Goal: Task Accomplishment & Management: Use online tool/utility

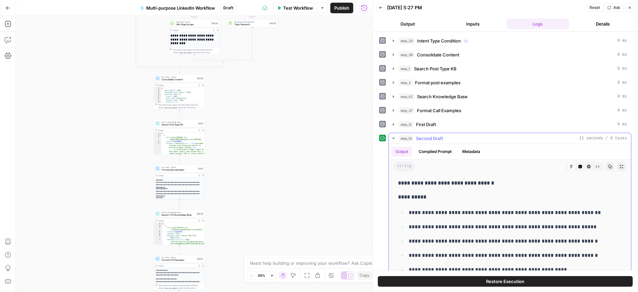
click at [394, 138] on icon "button" at bounding box center [393, 138] width 2 height 1
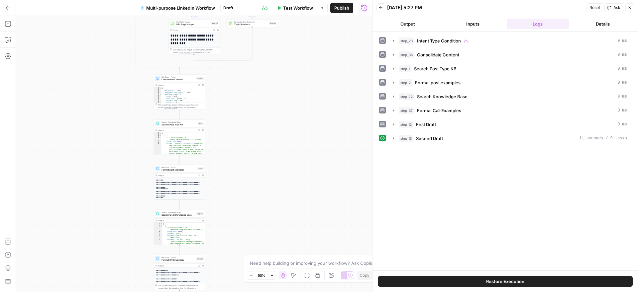
click at [627, 8] on icon "button" at bounding box center [629, 8] width 4 height 4
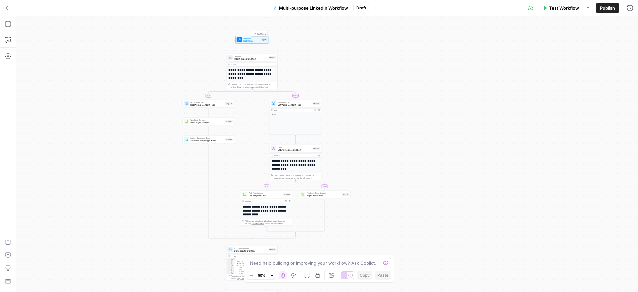
click at [254, 40] on span "Set Inputs" at bounding box center [251, 41] width 17 height 3
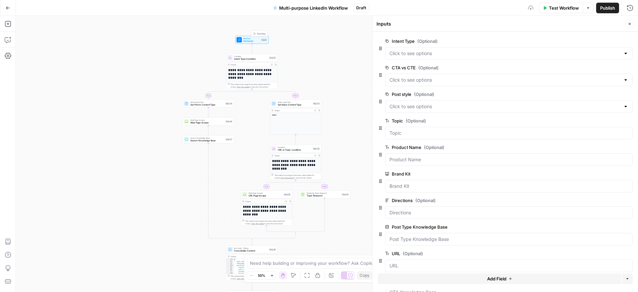
scroll to position [35, 0]
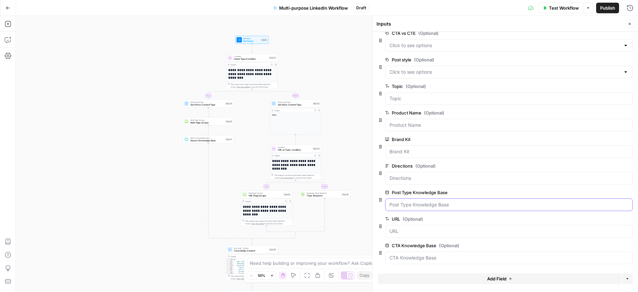
click at [464, 205] on Base "Post Type Knowledge Base" at bounding box center [508, 205] width 239 height 7
click at [604, 192] on span "edit field" at bounding box center [607, 192] width 15 height 5
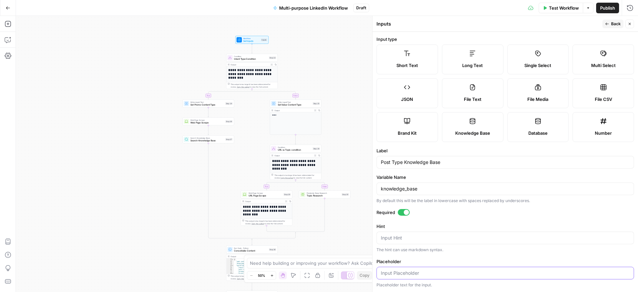
click at [439, 273] on input "Placeholder" at bounding box center [505, 273] width 249 height 7
click at [447, 251] on div "The hint can use markdown syntax." at bounding box center [504, 250] width 257 height 6
click at [460, 241] on textarea "Hint" at bounding box center [505, 238] width 249 height 7
click at [475, 218] on div "Required" at bounding box center [504, 213] width 257 height 9
click at [607, 24] on icon "button" at bounding box center [607, 24] width 4 height 4
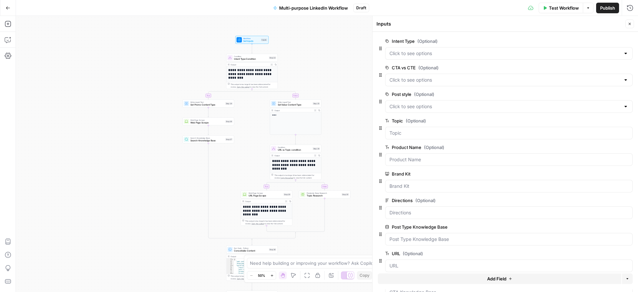
click at [501, 280] on span "Add Field" at bounding box center [496, 279] width 19 height 7
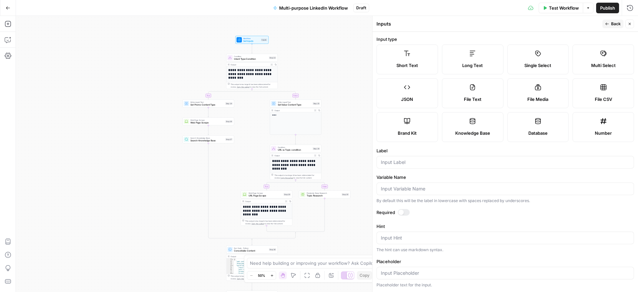
click at [473, 129] on label "Knowledge Base" at bounding box center [472, 127] width 61 height 30
click at [439, 161] on input "Label" at bounding box center [505, 162] width 249 height 7
type input "Brochure Knowledge Base"
click at [496, 175] on label "Variable Name" at bounding box center [504, 177] width 257 height 7
click at [496, 186] on input "Variable Name" at bounding box center [505, 189] width 249 height 7
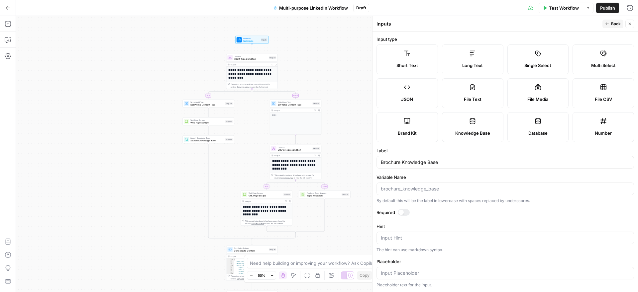
click at [611, 23] on span "Back" at bounding box center [616, 24] width 10 height 6
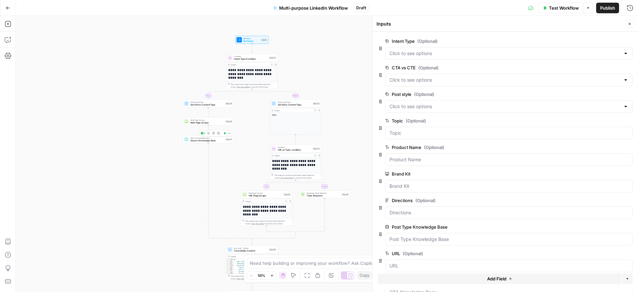
click at [209, 139] on span "Search Knowledge Base" at bounding box center [207, 140] width 34 height 3
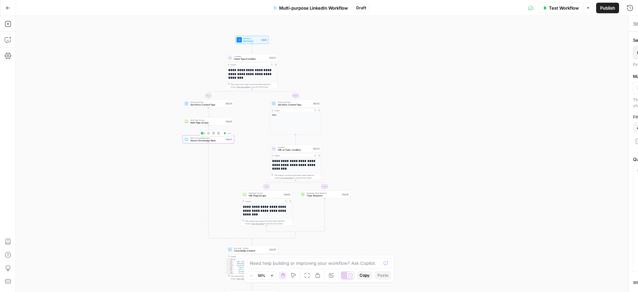
type textarea "Search Knowledge Base"
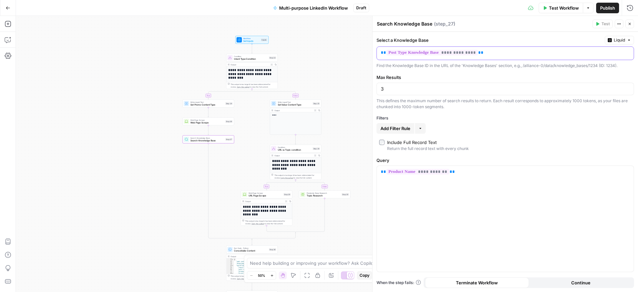
click at [490, 53] on p "**********" at bounding box center [500, 52] width 238 height 7
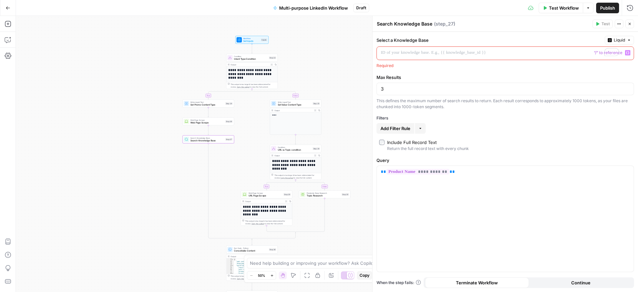
click at [627, 52] on icon "button" at bounding box center [627, 52] width 3 height 3
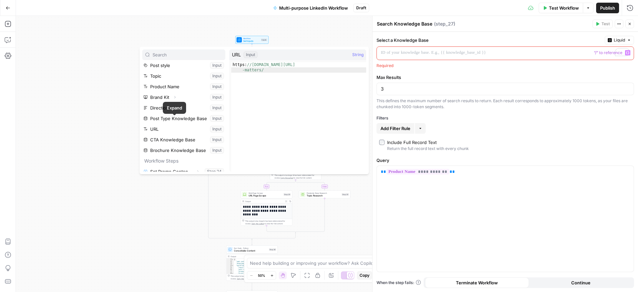
scroll to position [42, 0]
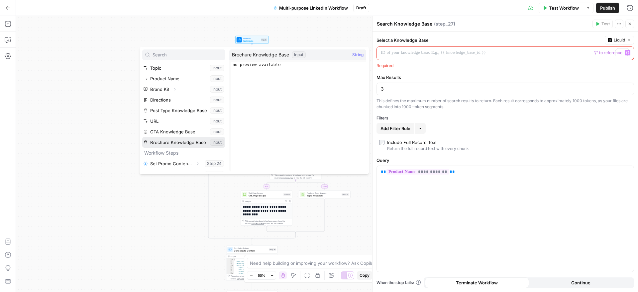
click at [171, 142] on button "Select variable Brochure Knowledge Base" at bounding box center [183, 142] width 83 height 11
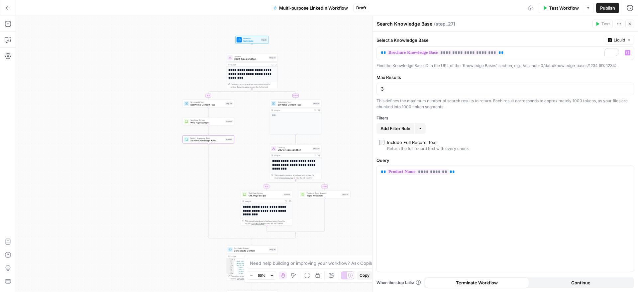
click at [515, 74] on label "Max Results" at bounding box center [504, 77] width 257 height 7
click at [515, 86] on input "3" at bounding box center [505, 89] width 249 height 7
click at [630, 25] on icon "button" at bounding box center [629, 24] width 2 height 2
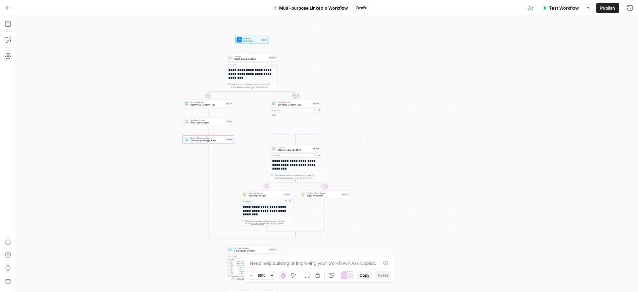
click at [383, 73] on div "**********" at bounding box center [327, 154] width 622 height 276
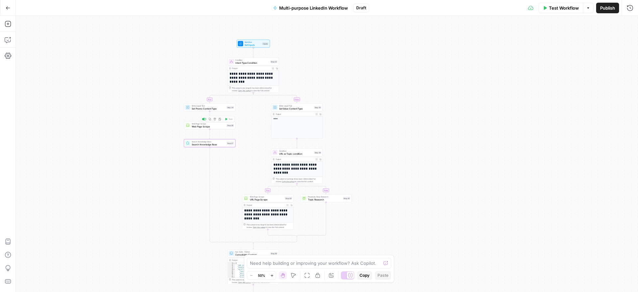
click at [216, 125] on span "Web Page Scrape" at bounding box center [209, 126] width 34 height 3
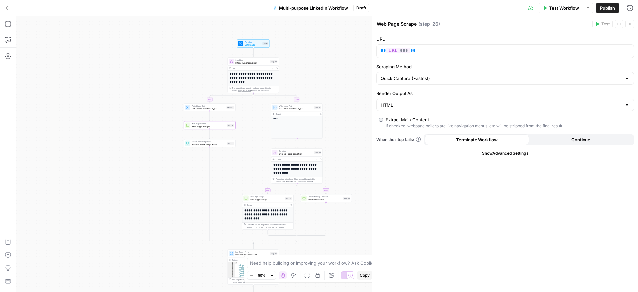
click at [630, 25] on icon "button" at bounding box center [629, 24] width 4 height 4
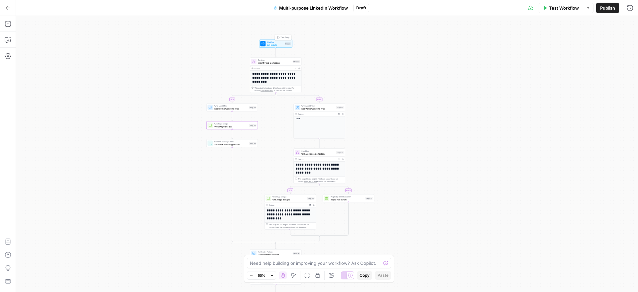
click at [283, 39] on span "Test Step" at bounding box center [284, 37] width 9 height 3
click at [284, 37] on span "Test Step" at bounding box center [284, 37] width 9 height 3
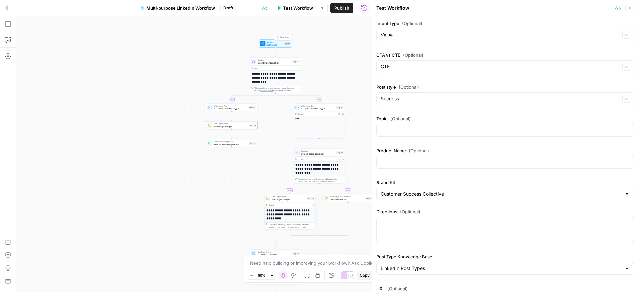
type input "Customer Success Collective"
click at [433, 35] on input "Intent Type (Optional)" at bounding box center [500, 35] width 239 height 7
click at [424, 50] on span "Promo" at bounding box center [503, 51] width 243 height 7
type input "Promo"
click at [424, 68] on input "CTA vs CTE (Optional)" at bounding box center [500, 66] width 239 height 7
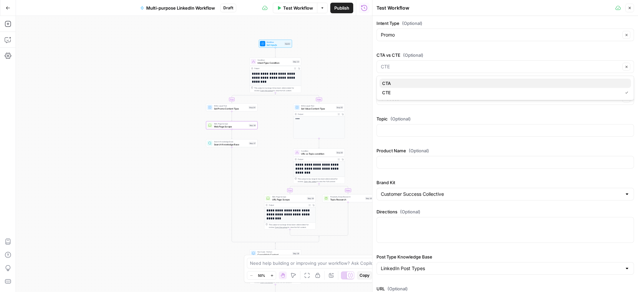
click at [421, 85] on span "CTA" at bounding box center [503, 83] width 243 height 7
type input "CTA"
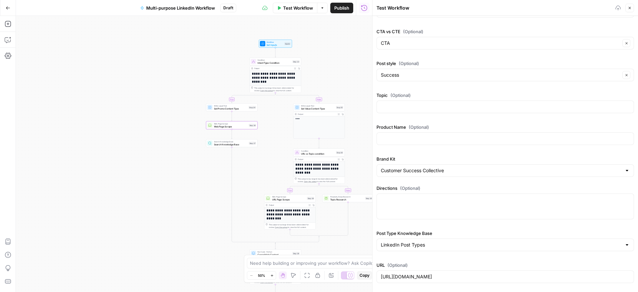
scroll to position [26, 0]
click at [445, 73] on input "Post style (Optional)" at bounding box center [500, 72] width 239 height 7
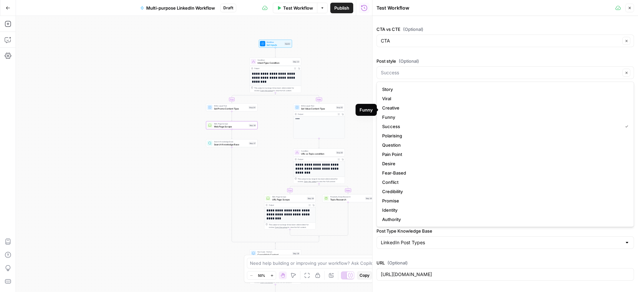
scroll to position [19, 0]
click at [415, 180] on span "Promise" at bounding box center [503, 182] width 243 height 7
type input "Promise"
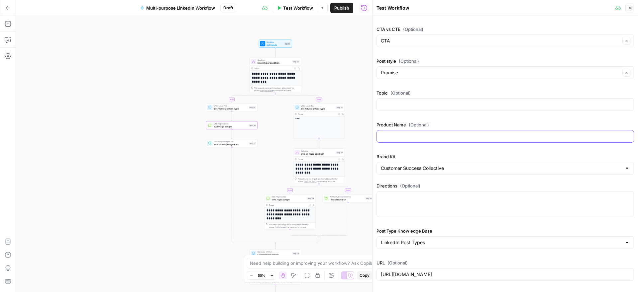
click at [423, 134] on input "Product Name (Optional)" at bounding box center [505, 136] width 249 height 7
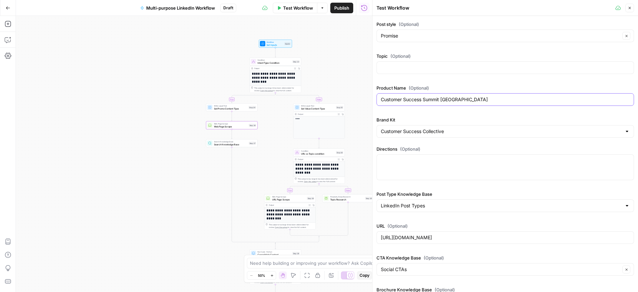
scroll to position [85, 0]
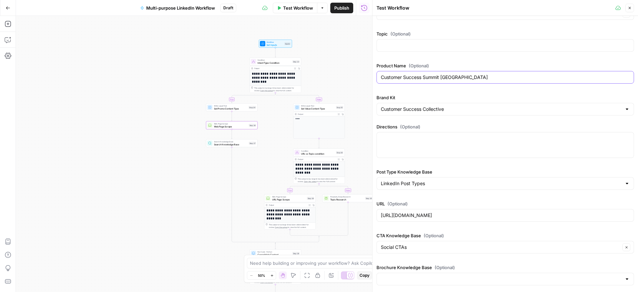
type input "Customer Success Summit [GEOGRAPHIC_DATA]"
drag, startPoint x: 571, startPoint y: 214, endPoint x: 370, endPoint y: 219, distance: 201.6
click at [372, 219] on div "Test Workflow Close Intent Type (Optional) Promo Clear CTA vs CTE (Optional) CT…" at bounding box center [505, 146] width 266 height 292
paste input "events.customersuccesscollective.com/location/sanfrancisco"
type input "[URL][DOMAIN_NAME]"
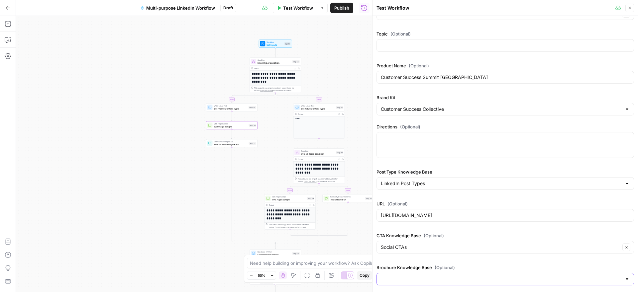
click at [460, 277] on input "Brochure Knowledge Base (Optional)" at bounding box center [501, 279] width 241 height 7
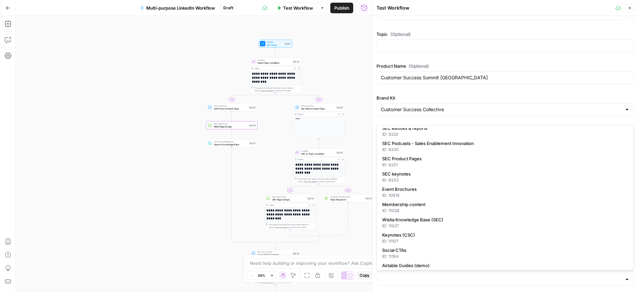
scroll to position [135, 0]
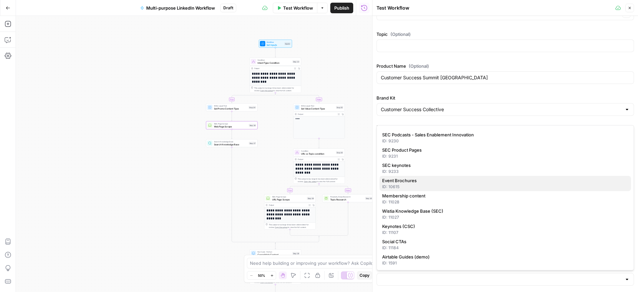
click at [452, 182] on span "Event Brochures" at bounding box center [503, 180] width 243 height 7
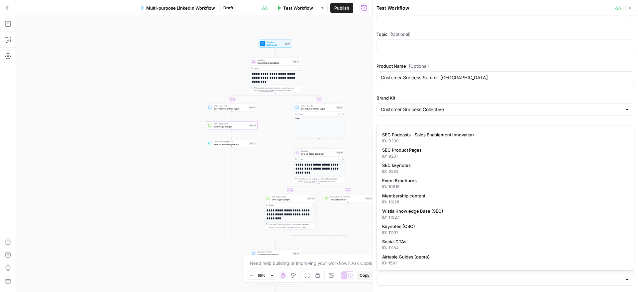
type input "Event Brochures"
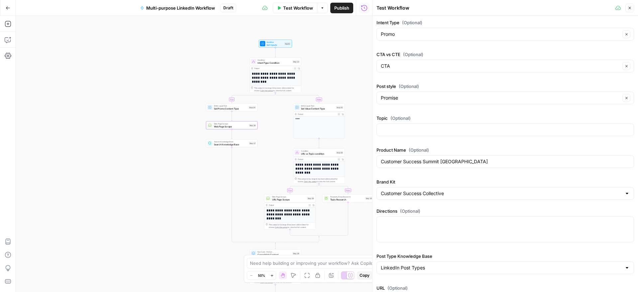
scroll to position [0, 0]
click at [295, 8] on span "Test Workflow" at bounding box center [298, 8] width 30 height 7
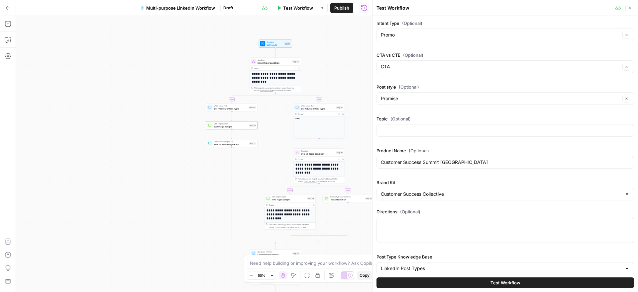
click at [498, 284] on span "Test Workflow" at bounding box center [505, 283] width 30 height 7
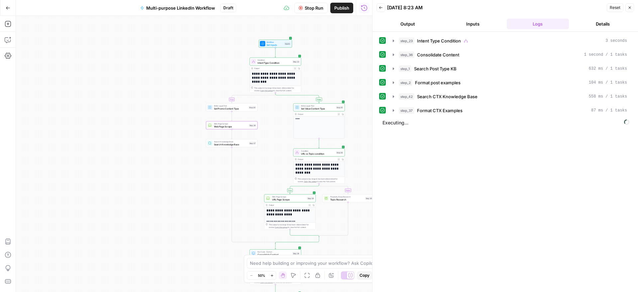
click at [314, 10] on span "Stop Run" at bounding box center [314, 8] width 19 height 7
click at [282, 37] on span "Test Step" at bounding box center [284, 37] width 9 height 3
click at [281, 61] on span "Intent Type Condition" at bounding box center [275, 62] width 34 height 3
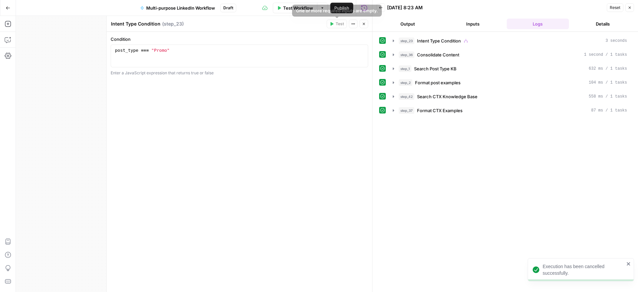
click at [365, 23] on icon "button" at bounding box center [364, 24] width 4 height 4
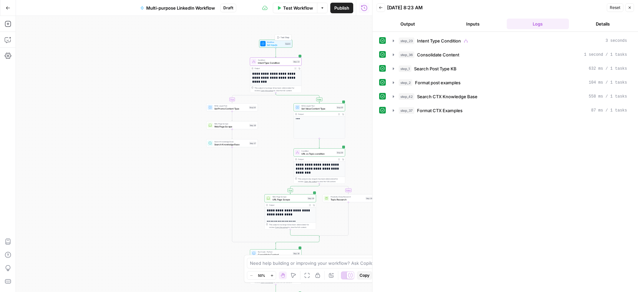
click at [283, 38] on span "Test Step" at bounding box center [284, 37] width 9 height 3
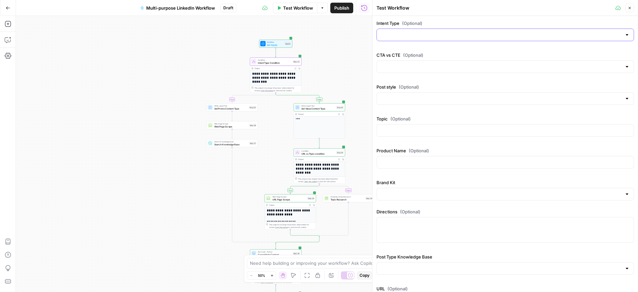
click at [438, 33] on input "Intent Type (Optional)" at bounding box center [501, 35] width 241 height 7
click at [420, 52] on span "Promo" at bounding box center [503, 51] width 243 height 7
type input "Promo"
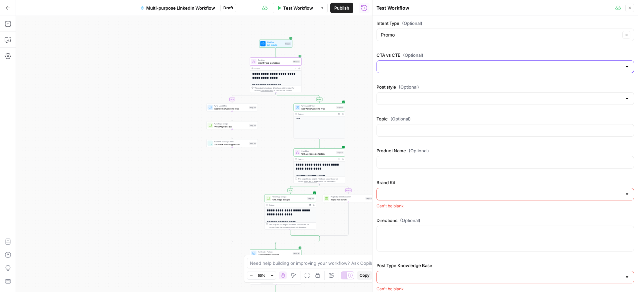
click at [421, 67] on input "CTA vs CTE (Optional)" at bounding box center [501, 66] width 241 height 7
click at [416, 82] on span "CTA" at bounding box center [503, 83] width 243 height 7
type input "CTA"
click at [423, 99] on input "Post style (Optional)" at bounding box center [501, 98] width 241 height 7
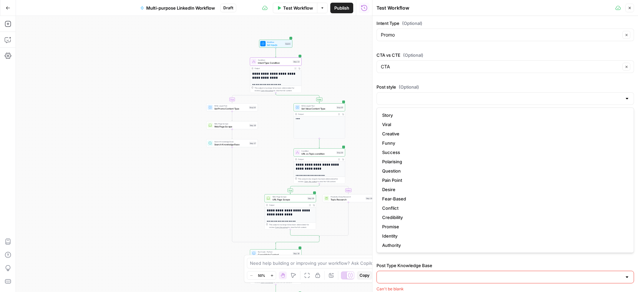
scroll to position [19, 0]
click at [415, 209] on span "Promise" at bounding box center [503, 208] width 243 height 7
type input "Promise"
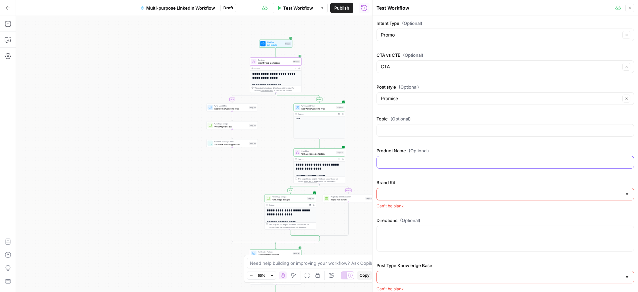
click at [430, 163] on input "Product Name (Optional)" at bounding box center [505, 162] width 249 height 7
type input "Customer Success Summit [GEOGRAPHIC_DATA]"
click at [436, 189] on div at bounding box center [504, 194] width 257 height 13
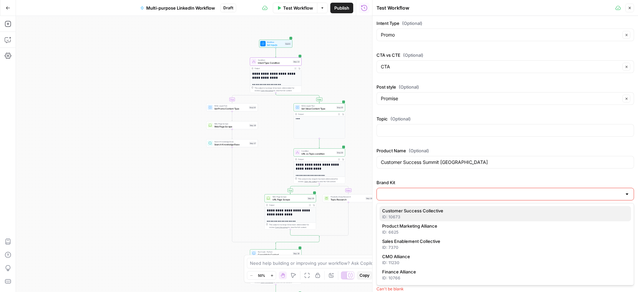
click at [433, 210] on span "Customer Success Collective" at bounding box center [503, 211] width 243 height 7
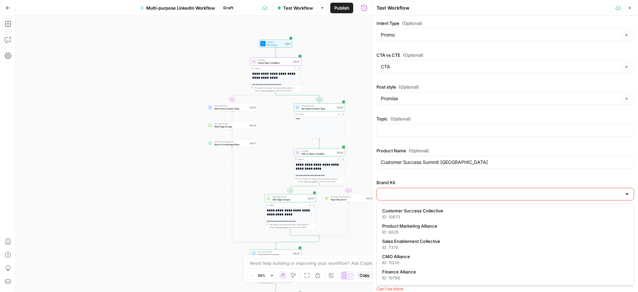
type input "Customer Success Collective"
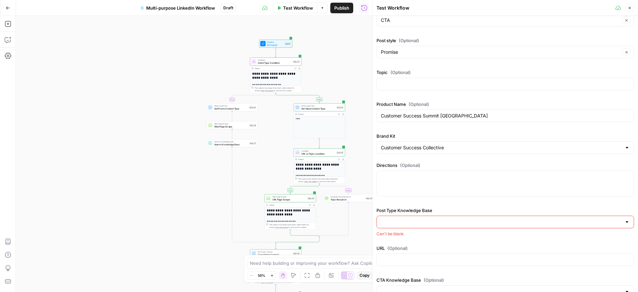
scroll to position [47, 0]
click at [435, 224] on input "Post Type Knowledge Base" at bounding box center [501, 222] width 241 height 7
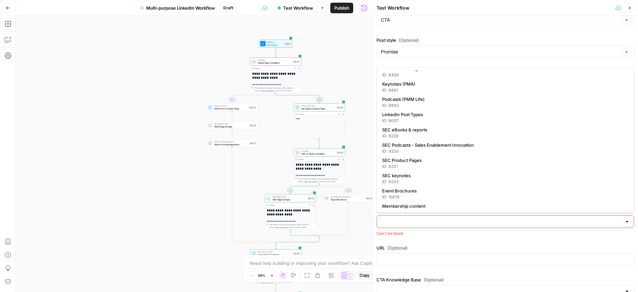
scroll to position [63, 0]
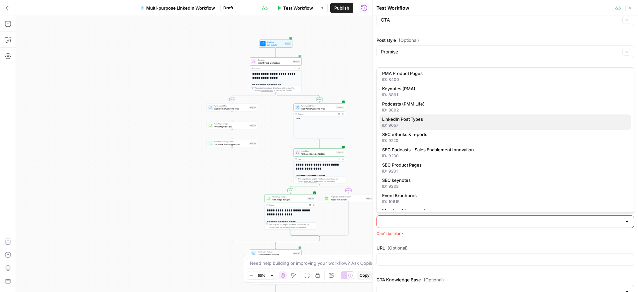
click at [445, 120] on span "LinkedIn Post Types" at bounding box center [503, 119] width 243 height 7
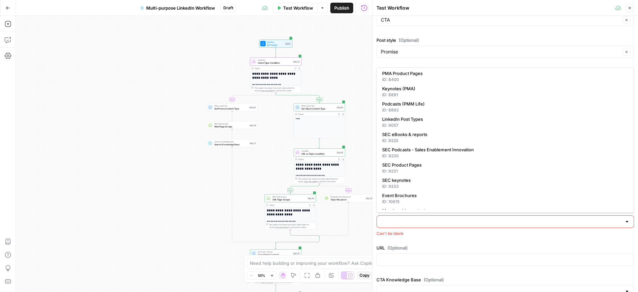
type input "LinkedIn Post Types"
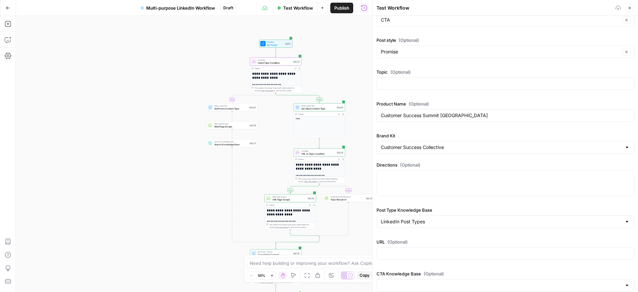
scroll to position [85, 0]
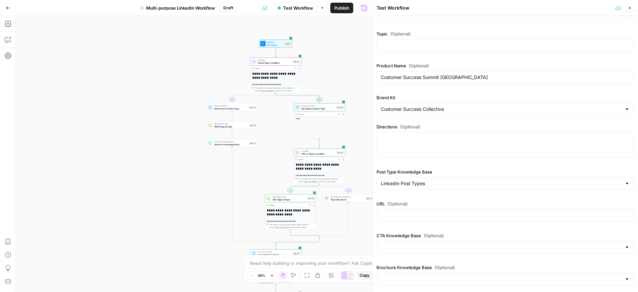
click at [431, 220] on div at bounding box center [504, 215] width 257 height 13
paste input "[URL][DOMAIN_NAME]"
type input "[URL][DOMAIN_NAME]"
click at [468, 245] on input "CTA Knowledge Base (Optional)" at bounding box center [501, 247] width 241 height 7
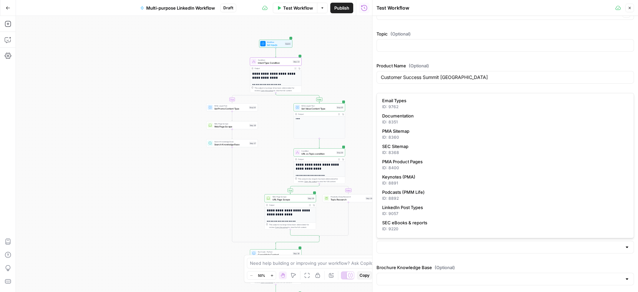
scroll to position [135, 0]
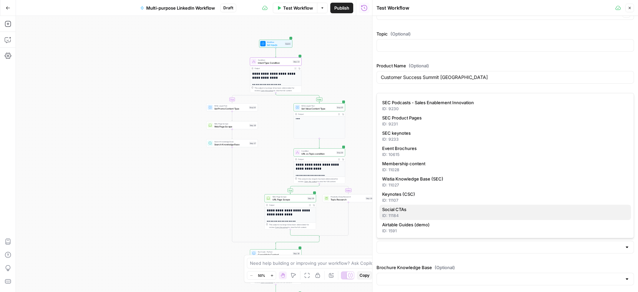
click at [421, 209] on span "Social CTAs" at bounding box center [503, 209] width 243 height 7
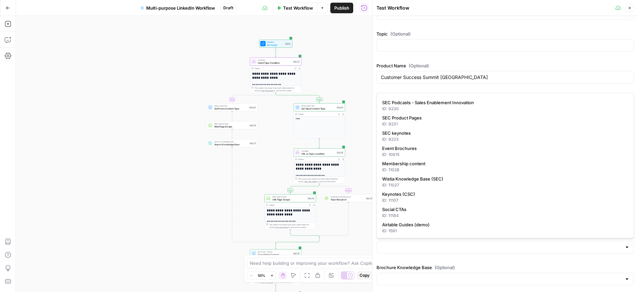
type input "Social CTAs"
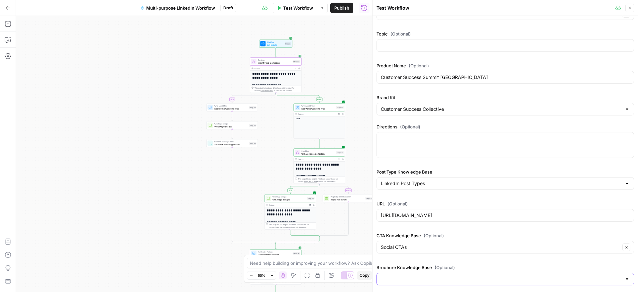
click at [456, 280] on input "Brochure Knowledge Base (Optional)" at bounding box center [501, 279] width 241 height 7
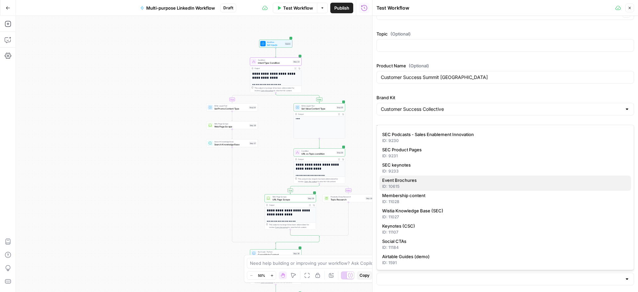
click at [434, 178] on span "Event Brochures" at bounding box center [503, 180] width 243 height 7
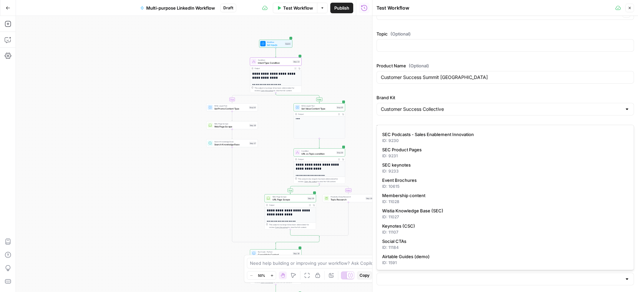
type input "Event Brochures"
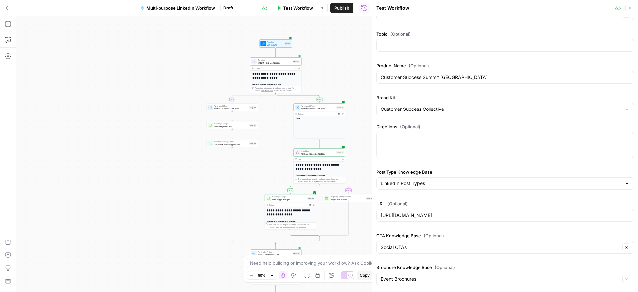
drag, startPoint x: 440, startPoint y: 164, endPoint x: 450, endPoint y: 169, distance: 10.5
click at [440, 164] on div "Intent Type (Optional) Promo Clear CTA vs CTE (Optional) CTA Clear Post style (…" at bounding box center [504, 111] width 257 height 353
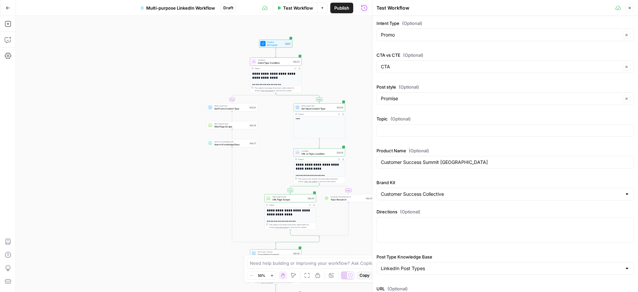
scroll to position [85, 0]
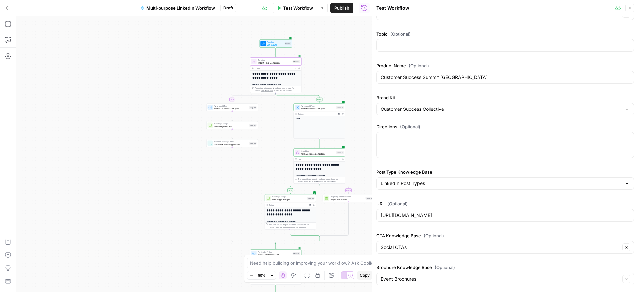
click at [291, 11] on span "Test Workflow" at bounding box center [298, 8] width 30 height 7
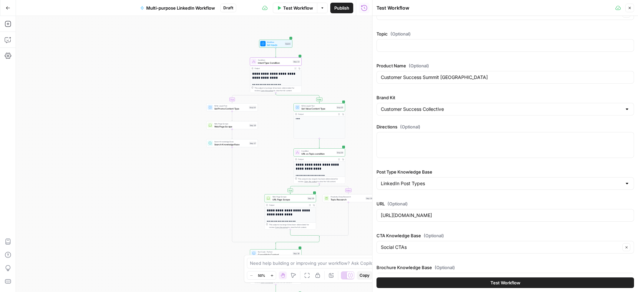
click at [538, 281] on button "Test Workflow" at bounding box center [504, 283] width 257 height 11
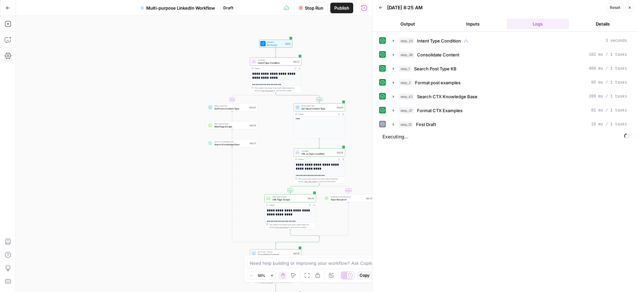
click at [303, 8] on button "Stop Run" at bounding box center [310, 8] width 33 height 11
click at [282, 60] on span "Condition" at bounding box center [275, 60] width 34 height 3
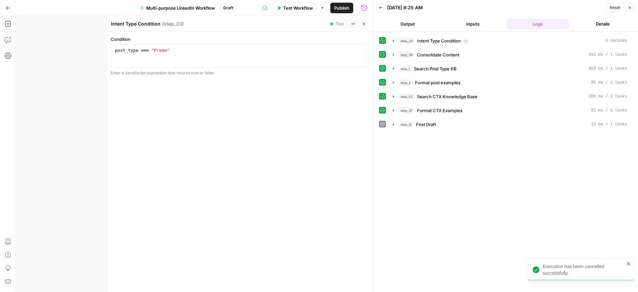
click at [364, 25] on icon "button" at bounding box center [364, 24] width 2 height 2
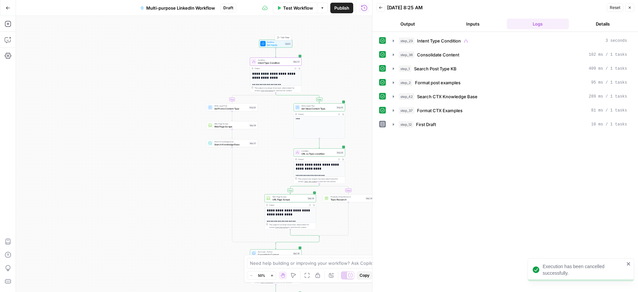
click at [282, 36] on span "Test Step" at bounding box center [284, 37] width 9 height 3
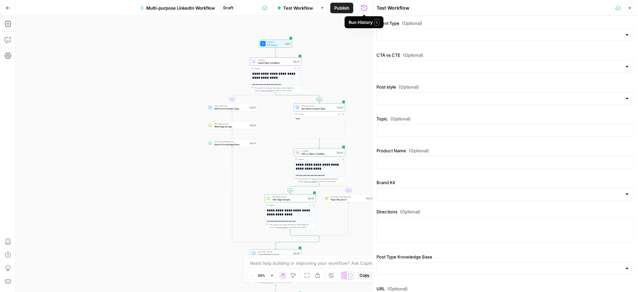
click at [365, 8] on icon "button" at bounding box center [364, 8] width 7 height 7
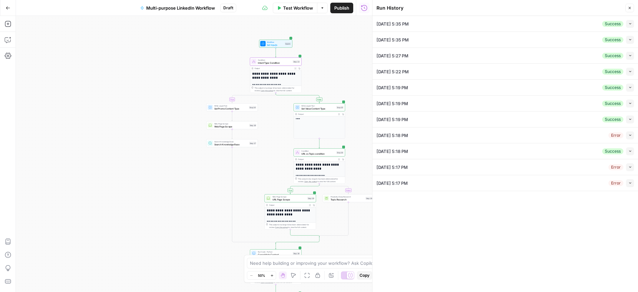
click at [502, 23] on div "08/13/25 at 5:35 PM Success Collapse" at bounding box center [504, 24] width 257 height 16
click at [280, 37] on button "Test Step" at bounding box center [282, 38] width 15 height 4
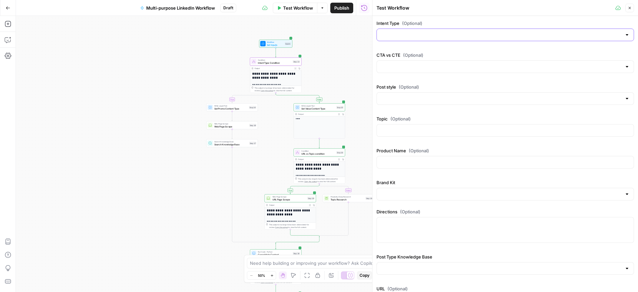
click at [423, 36] on input "Intent Type (Optional)" at bounding box center [501, 35] width 241 height 7
click at [412, 49] on span "Promo" at bounding box center [503, 51] width 243 height 7
type input "Promo"
click at [411, 67] on input "CTA vs CTE (Optional)" at bounding box center [501, 66] width 241 height 7
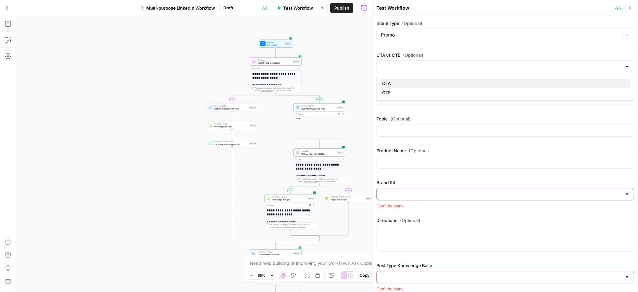
click at [403, 83] on span "CTA" at bounding box center [503, 83] width 243 height 7
type input "CTA"
click at [409, 96] on input "Post style (Optional)" at bounding box center [501, 98] width 241 height 7
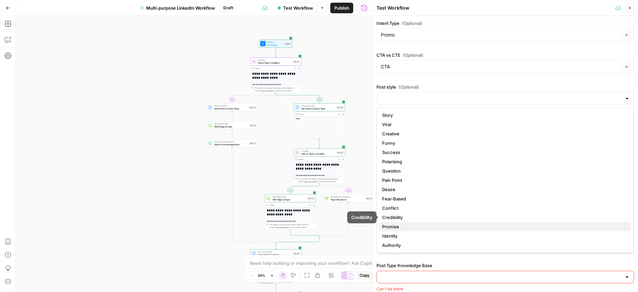
click at [426, 226] on span "Promise" at bounding box center [503, 226] width 243 height 7
type input "Promise"
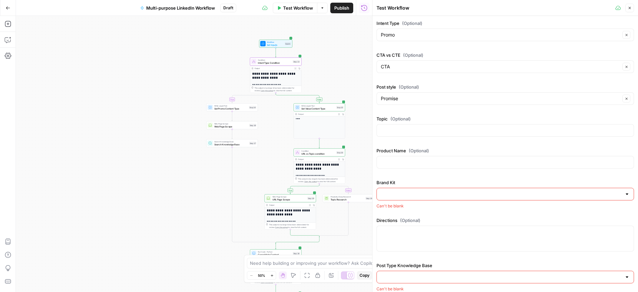
scroll to position [44, 0]
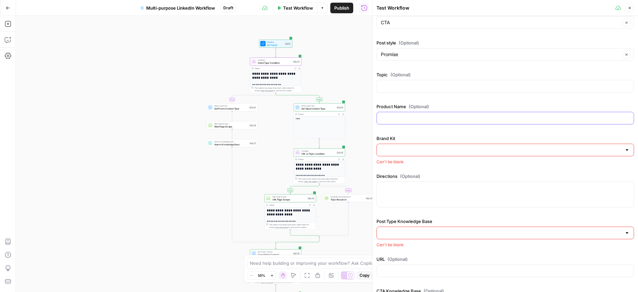
click at [454, 118] on input "Product Name (Optional)" at bounding box center [505, 118] width 249 height 7
type input "Customer Success Summit [GEOGRAPHIC_DATA]"
click at [455, 152] on input "Brand Kit" at bounding box center [501, 150] width 241 height 7
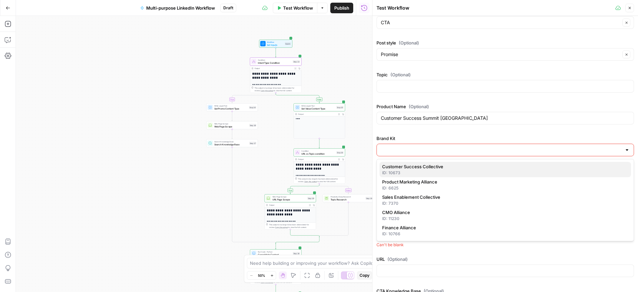
click at [441, 171] on div "ID: 10673" at bounding box center [505, 173] width 246 height 6
type input "Customer Success Collective"
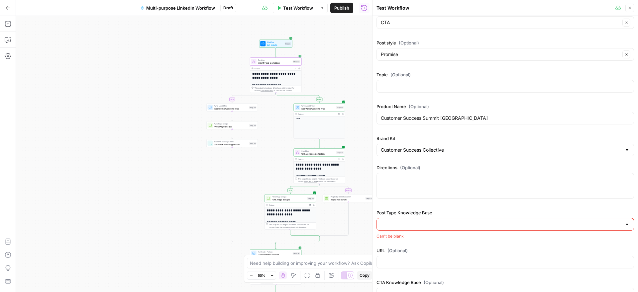
click at [430, 224] on input "Post Type Knowledge Base" at bounding box center [501, 224] width 241 height 7
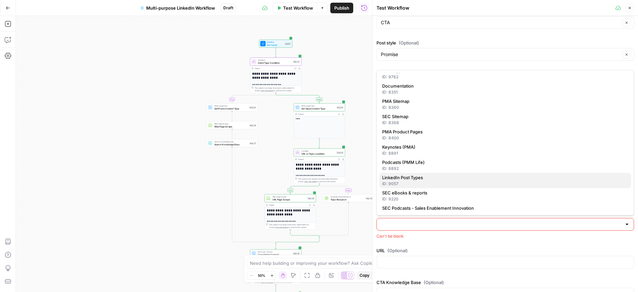
scroll to position [7, 0]
click at [435, 182] on div "ID: 9057" at bounding box center [505, 184] width 246 height 6
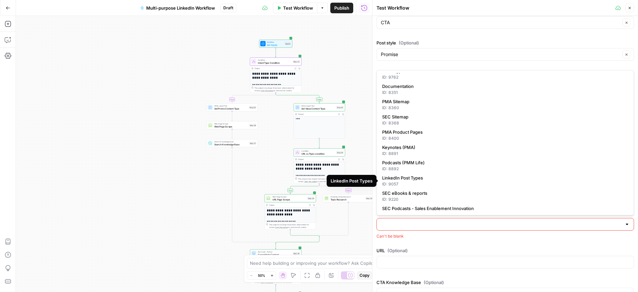
type input "LinkedIn Post Types"
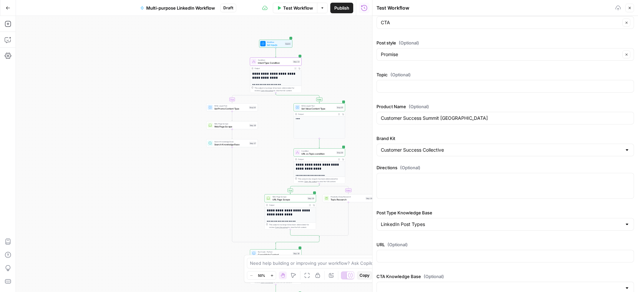
scroll to position [85, 0]
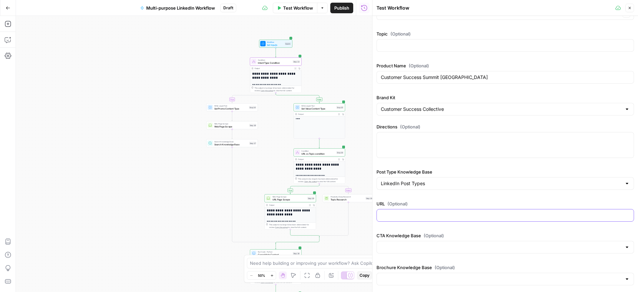
click at [455, 212] on input "URL (Optional)" at bounding box center [505, 215] width 249 height 7
paste input "[URL][DOMAIN_NAME]"
type input "[URL][DOMAIN_NAME]"
click at [456, 246] on input "CTA Knowledge Base (Optional)" at bounding box center [501, 247] width 241 height 7
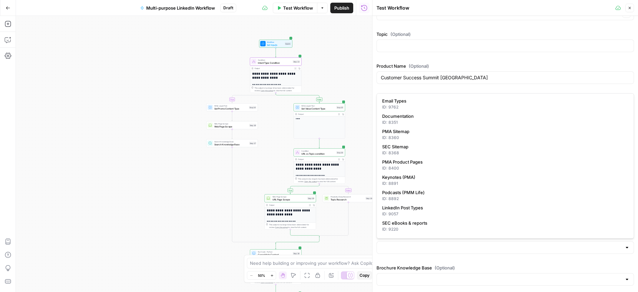
scroll to position [135, 0]
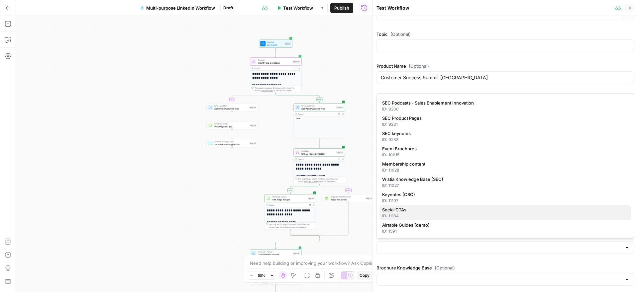
click at [430, 211] on span "Social CTAs" at bounding box center [503, 210] width 243 height 7
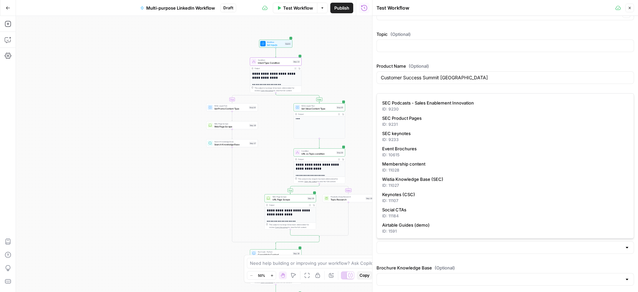
type input "Social CTAs"
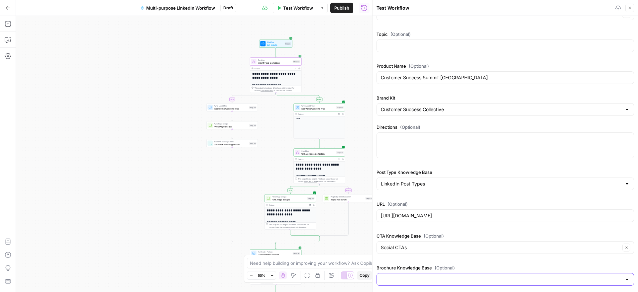
click at [462, 279] on input "Brochure Knowledge Base (Optional)" at bounding box center [501, 279] width 241 height 7
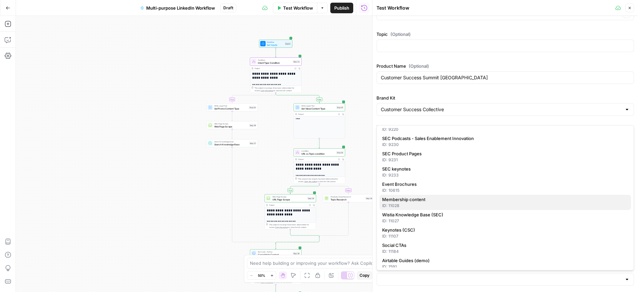
scroll to position [135, 0]
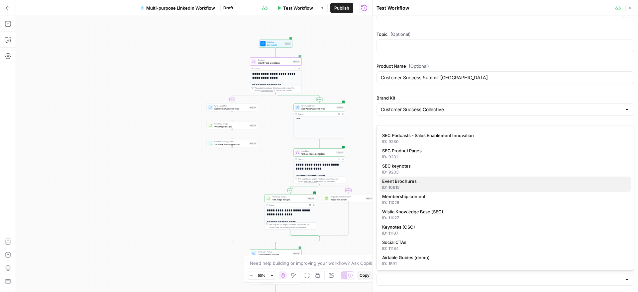
click at [435, 177] on button "Event Brochures ID: 10615" at bounding box center [504, 184] width 251 height 15
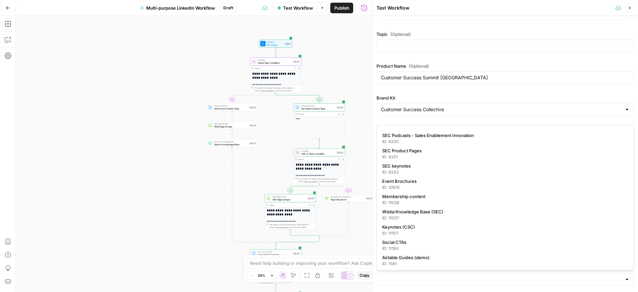
type input "Event Brochures"
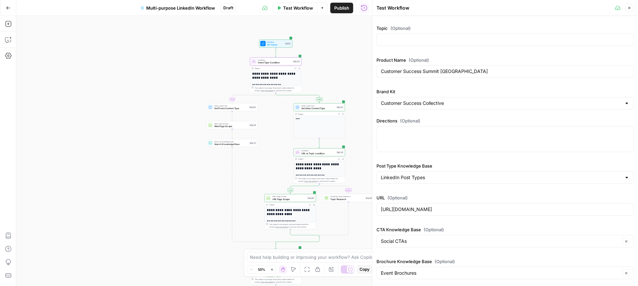
scroll to position [91, 0]
click at [505, 87] on div "Intent Type (Optional) Promo Clear CTA vs CTE (Optional) CTA Clear Post style (…" at bounding box center [504, 105] width 257 height 353
click at [295, 8] on span "Test Workflow" at bounding box center [298, 8] width 30 height 7
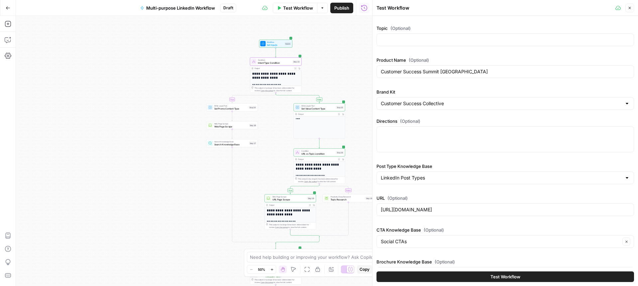
click at [498, 278] on span "Test Workflow" at bounding box center [505, 277] width 30 height 7
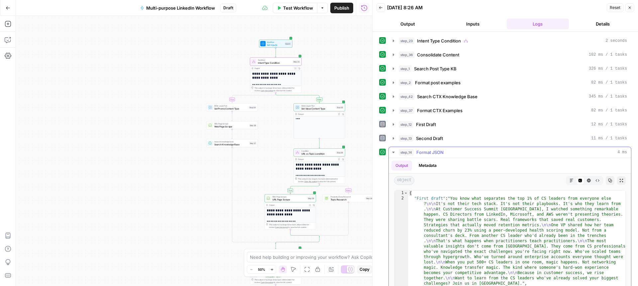
click at [393, 152] on icon "button" at bounding box center [393, 152] width 2 height 1
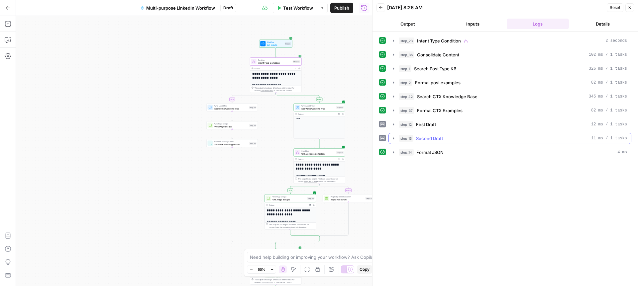
click at [394, 140] on icon "button" at bounding box center [393, 138] width 5 height 5
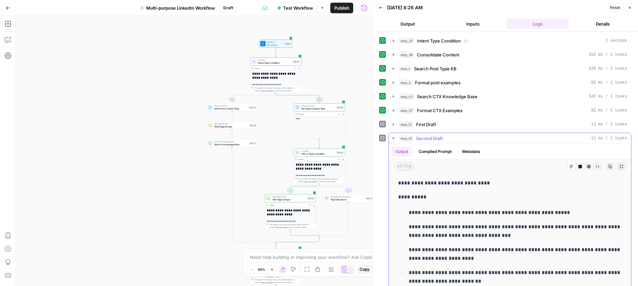
click at [394, 140] on icon "button" at bounding box center [393, 138] width 5 height 5
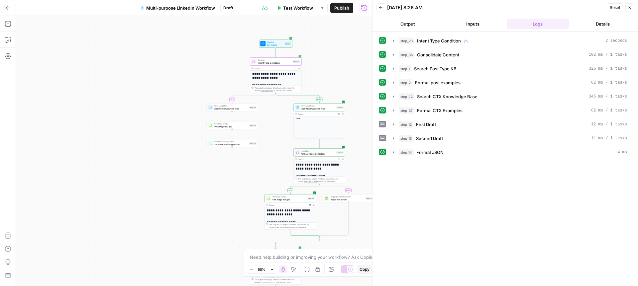
click at [467, 21] on button "Inputs" at bounding box center [472, 24] width 62 height 11
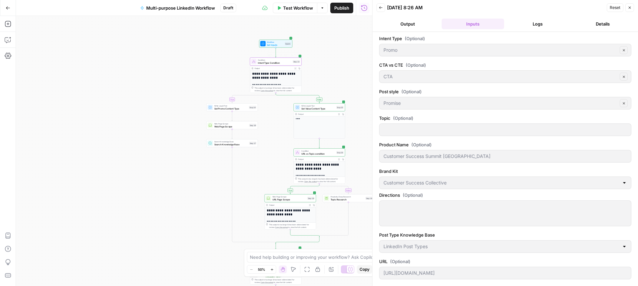
click at [275, 61] on span "Intent Type Condition" at bounding box center [275, 62] width 34 height 3
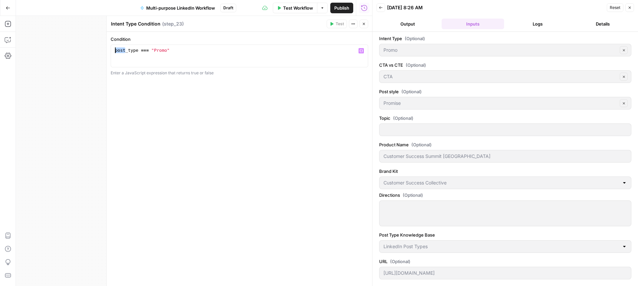
drag, startPoint x: 125, startPoint y: 51, endPoint x: 112, endPoint y: 50, distance: 13.3
click at [112, 50] on div "**********" at bounding box center [239, 55] width 257 height 23
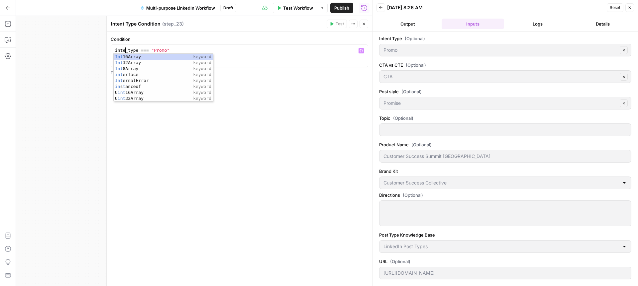
scroll to position [0, 1]
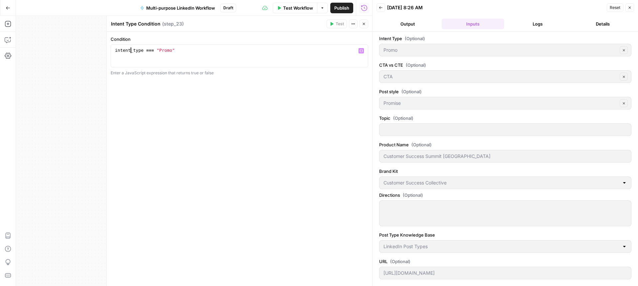
type textarea "**********"
click at [264, 108] on div "**********" at bounding box center [239, 159] width 265 height 254
click at [365, 22] on icon "button" at bounding box center [364, 24] width 4 height 4
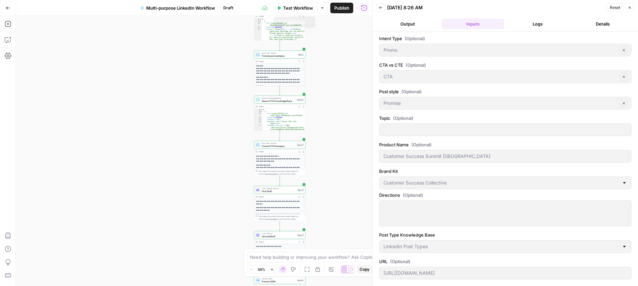
click at [295, 10] on span "Test Workflow" at bounding box center [298, 8] width 30 height 7
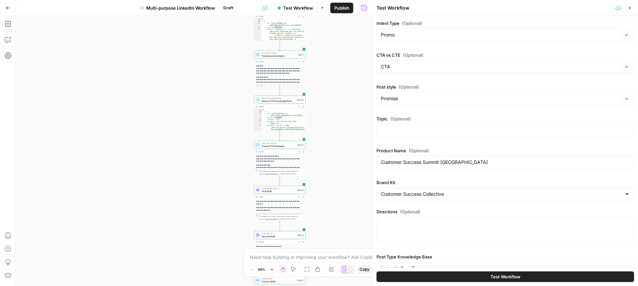
click at [470, 275] on button "Test Workflow" at bounding box center [504, 277] width 257 height 11
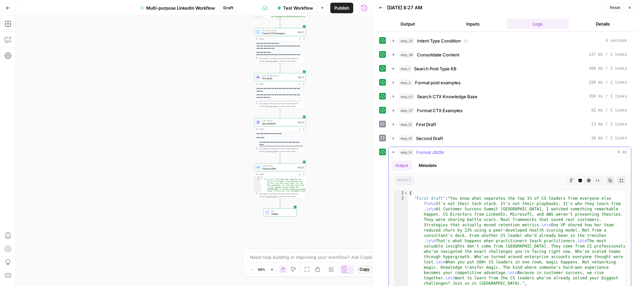
click at [393, 152] on icon "button" at bounding box center [393, 152] width 2 height 1
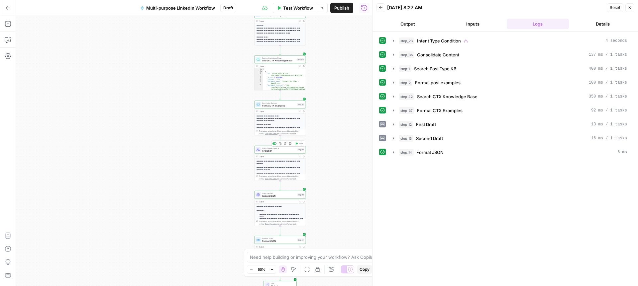
click at [281, 150] on span "First Draft" at bounding box center [279, 150] width 34 height 3
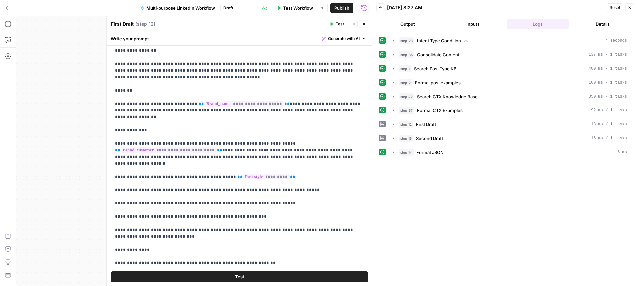
click at [365, 23] on icon "button" at bounding box center [364, 24] width 4 height 4
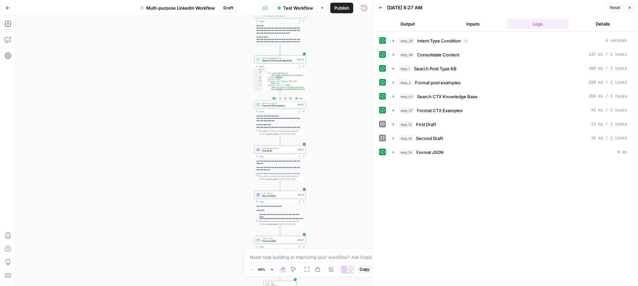
click at [276, 105] on span "Format CTX Examples" at bounding box center [279, 105] width 34 height 3
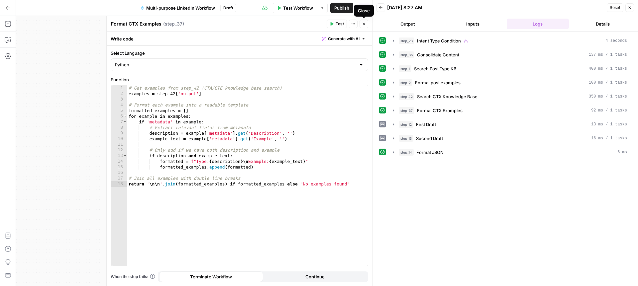
click at [366, 25] on button "Close" at bounding box center [363, 24] width 9 height 9
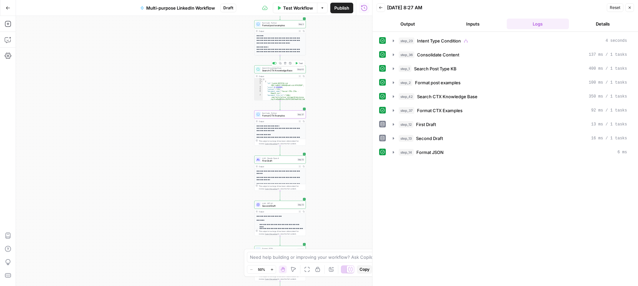
click at [275, 69] on span "Search CTX Knowledge Base" at bounding box center [279, 70] width 34 height 3
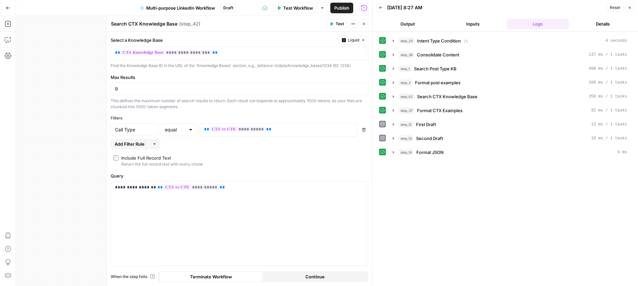
click at [364, 25] on icon "button" at bounding box center [364, 24] width 2 height 2
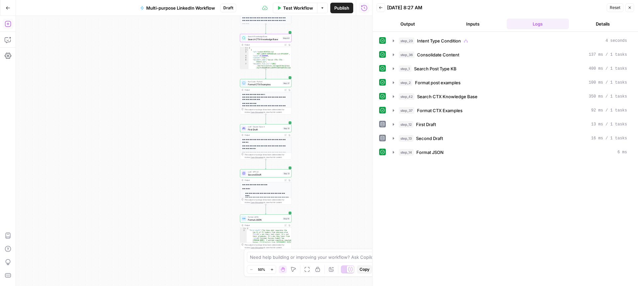
click at [9, 25] on icon "button" at bounding box center [8, 24] width 7 height 7
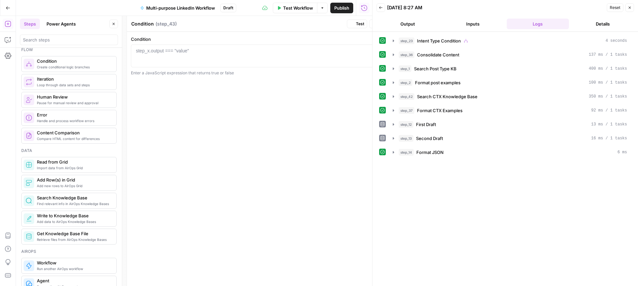
scroll to position [220, 0]
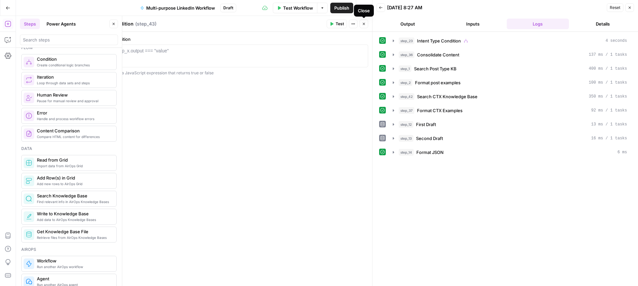
click at [363, 23] on icon "button" at bounding box center [364, 24] width 2 height 2
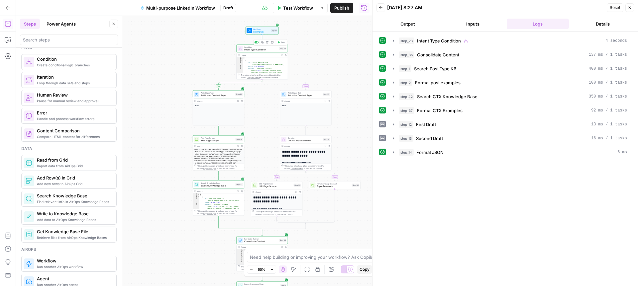
click at [263, 48] on span "Intent Type Condition" at bounding box center [261, 49] width 34 height 3
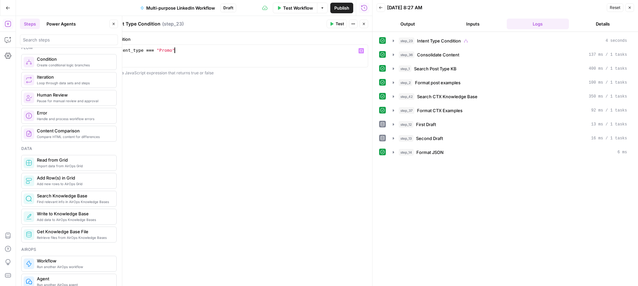
type textarea "**********"
drag, startPoint x: 176, startPoint y: 49, endPoint x: 105, endPoint y: 50, distance: 70.7
click at [106, 50] on div "**********" at bounding box center [239, 151] width 266 height 270
click at [364, 24] on icon "button" at bounding box center [364, 24] width 4 height 4
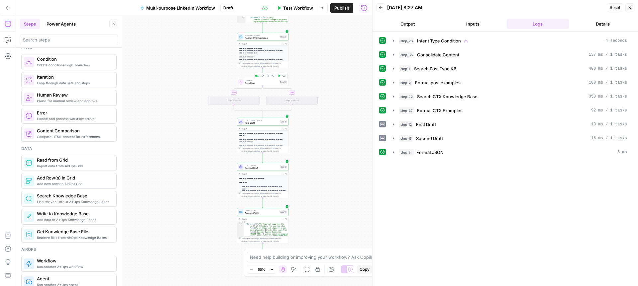
click at [264, 83] on span "Condition" at bounding box center [262, 83] width 34 height 3
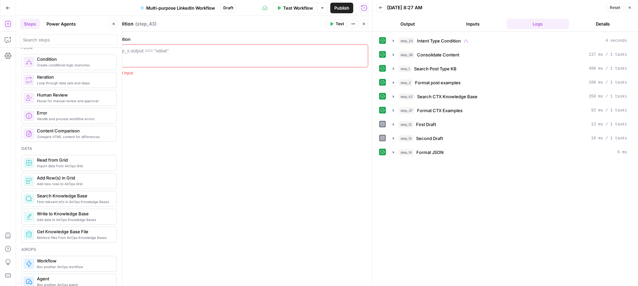
drag, startPoint x: 132, startPoint y: 24, endPoint x: 117, endPoint y: 23, distance: 15.0
click at [113, 23] on div "Condition Condition" at bounding box center [122, 24] width 26 height 8
drag, startPoint x: 129, startPoint y: 22, endPoint x: 111, endPoint y: 22, distance: 18.3
click at [111, 22] on textarea "Condition" at bounding box center [122, 24] width 23 height 7
type textarea "CTX type"
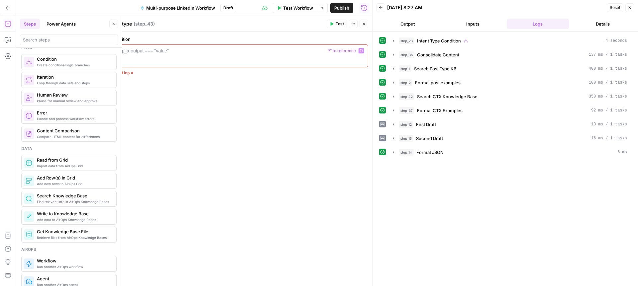
click at [150, 51] on div "step_x.output === "value"" at bounding box center [142, 50] width 53 height 7
paste textarea "**********"
type textarea "**********"
click at [365, 24] on icon "button" at bounding box center [364, 24] width 4 height 4
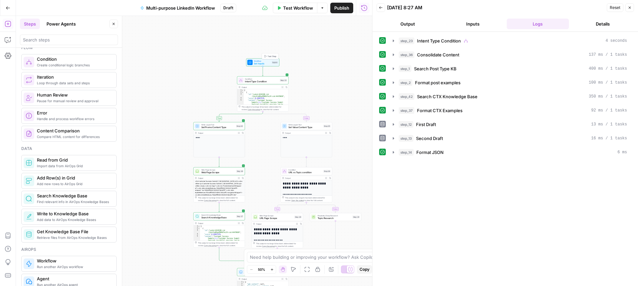
click at [266, 62] on span "Set Inputs" at bounding box center [262, 63] width 17 height 3
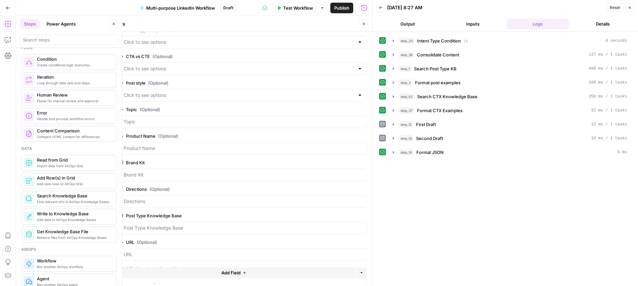
scroll to position [0, 0]
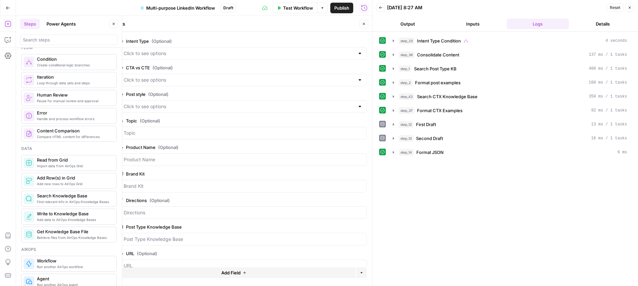
click at [338, 67] on span "edit field" at bounding box center [341, 67] width 15 height 5
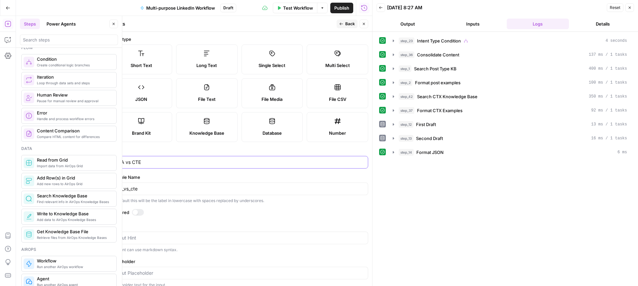
drag, startPoint x: 145, startPoint y: 161, endPoint x: 106, endPoint y: 159, distance: 39.2
click at [106, 159] on div "Inputs Back Close Input type Short Text Long Text Single Select Multi Select JS…" at bounding box center [239, 151] width 266 height 270
type input "CTX Type"
drag, startPoint x: 241, startPoint y: 173, endPoint x: 237, endPoint y: 173, distance: 4.3
click at [241, 173] on form "Input type Short Text Long Text Single Select Multi Select JSON File Text File …" at bounding box center [239, 159] width 265 height 254
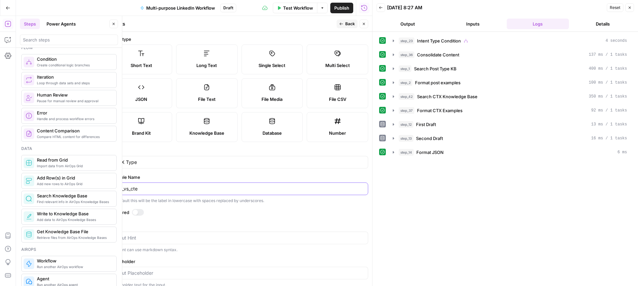
drag, startPoint x: 155, startPoint y: 189, endPoint x: 102, endPoint y: 188, distance: 52.8
click at [102, 188] on body "Alliance New Home Browse Your Data Usage Settings Recent Grids QFO Passage Gene…" at bounding box center [319, 143] width 638 height 286
drag, startPoint x: 134, startPoint y: 189, endPoint x: 115, endPoint y: 190, distance: 19.3
click at [115, 190] on input "cta_vs_ctectx_type" at bounding box center [239, 189] width 249 height 7
type input "ctx_type"
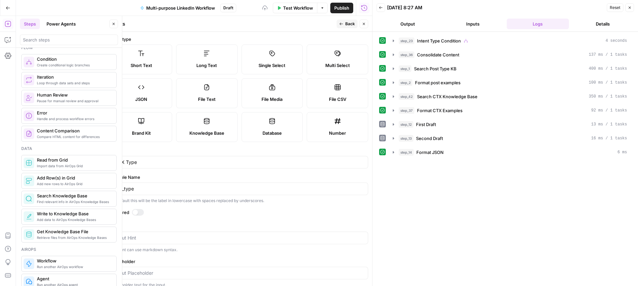
click at [194, 177] on label "Variable Name" at bounding box center [239, 177] width 257 height 7
click at [194, 186] on input "ctx_type" at bounding box center [239, 189] width 249 height 7
click at [341, 23] on icon "button" at bounding box center [341, 24] width 4 height 4
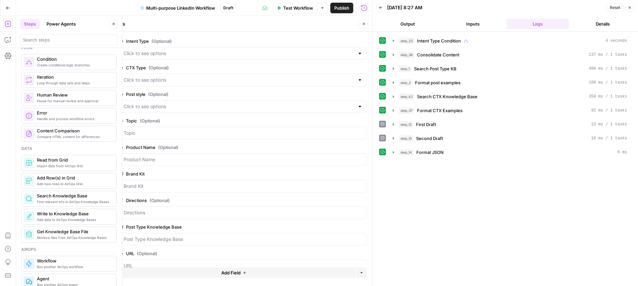
click at [362, 24] on icon "button" at bounding box center [364, 24] width 4 height 4
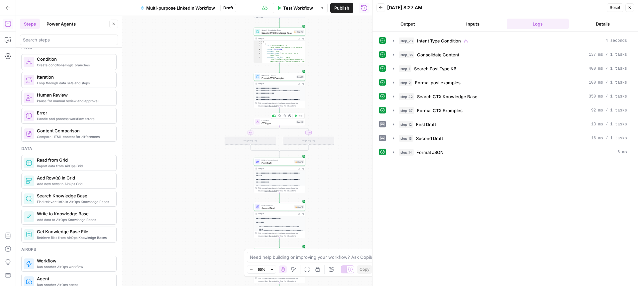
click at [286, 123] on span "CTX type" at bounding box center [278, 123] width 34 height 3
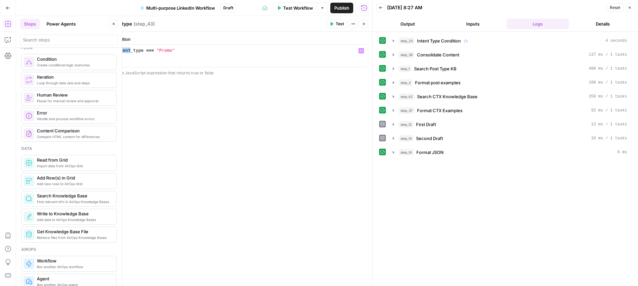
drag, startPoint x: 127, startPoint y: 50, endPoint x: 110, endPoint y: 50, distance: 16.9
click at [110, 50] on div "**********" at bounding box center [239, 151] width 266 height 270
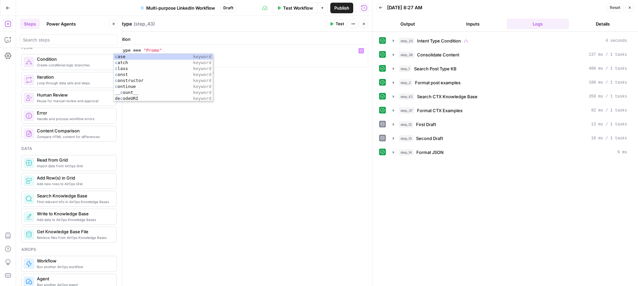
scroll to position [0, 0]
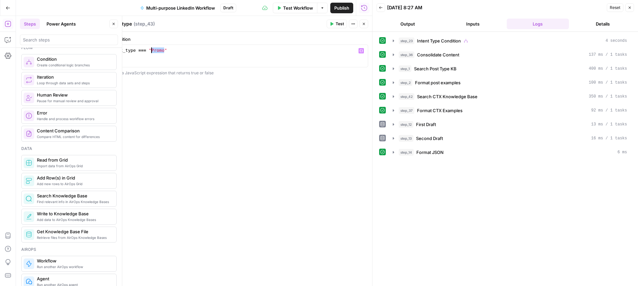
drag, startPoint x: 162, startPoint y: 49, endPoint x: 151, endPoint y: 50, distance: 10.6
click at [151, 50] on div "ctx_type === "Promo"" at bounding box center [239, 61] width 251 height 28
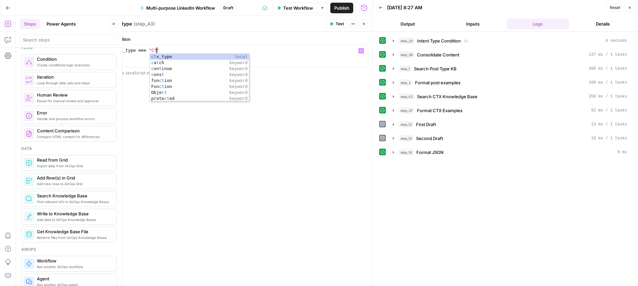
scroll to position [0, 3]
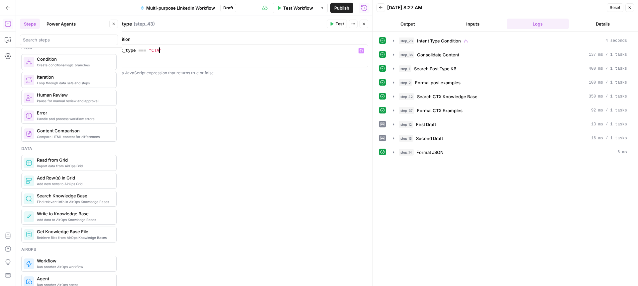
type textarea "**********"
click at [313, 122] on div "**********" at bounding box center [239, 159] width 265 height 254
click at [364, 24] on icon "button" at bounding box center [364, 24] width 2 height 2
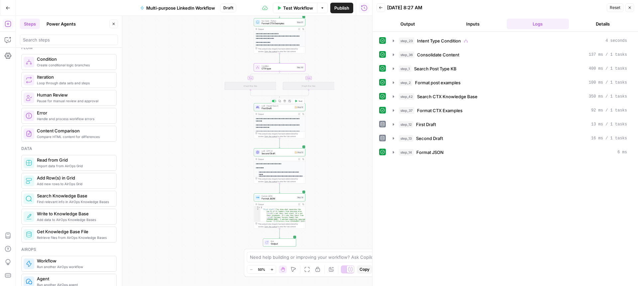
click at [282, 107] on span "First Draft" at bounding box center [276, 108] width 31 height 3
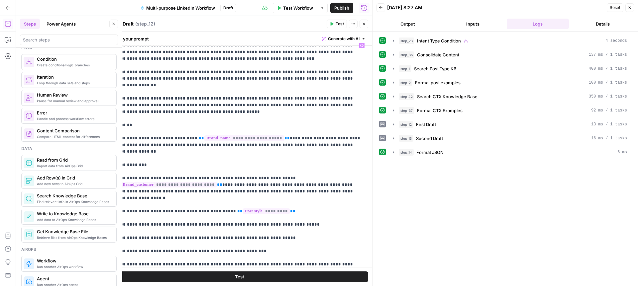
scroll to position [0, 0]
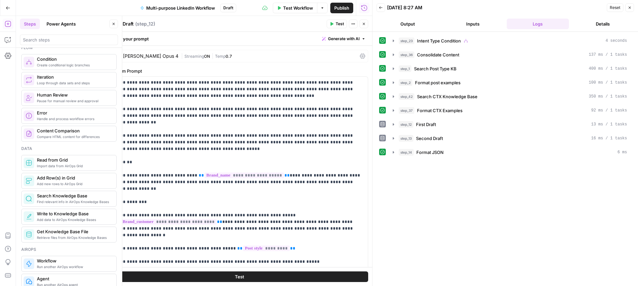
click at [364, 24] on icon "button" at bounding box center [364, 24] width 4 height 4
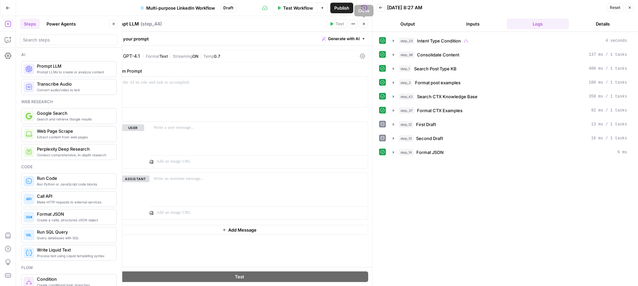
click at [365, 24] on span "Close" at bounding box center [365, 24] width 0 height 0
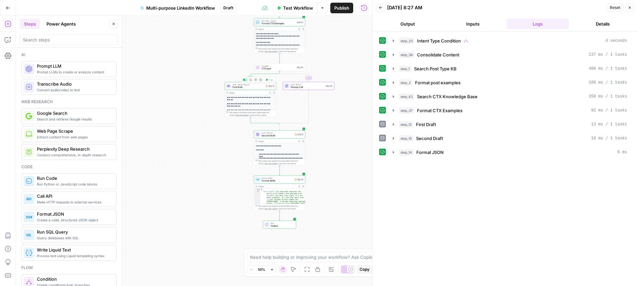
click at [249, 86] on span "First Draft" at bounding box center [247, 87] width 31 height 3
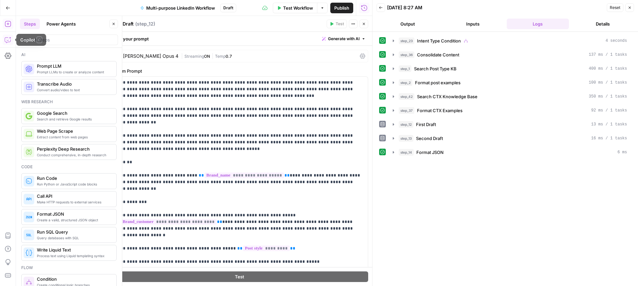
click at [9, 40] on icon "button" at bounding box center [8, 40] width 7 height 7
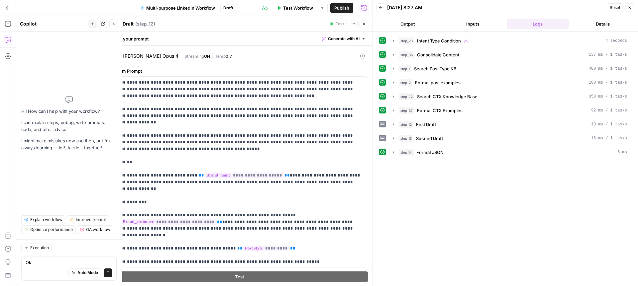
type textarea "O"
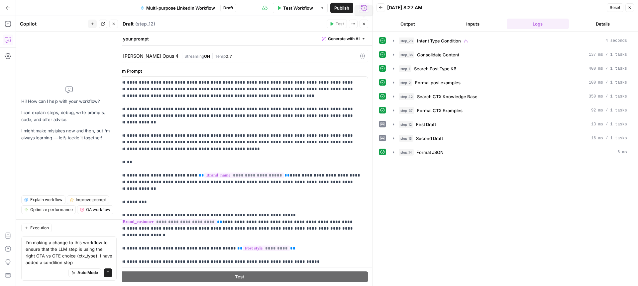
click at [365, 25] on icon "button" at bounding box center [364, 24] width 4 height 4
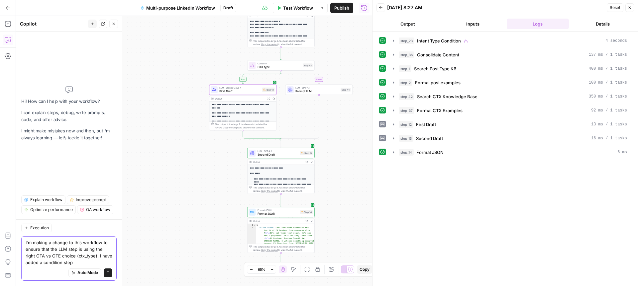
click at [89, 262] on textarea "I'm making a change to this workflow to ensure that the LLM step is using the r…" at bounding box center [69, 252] width 87 height 27
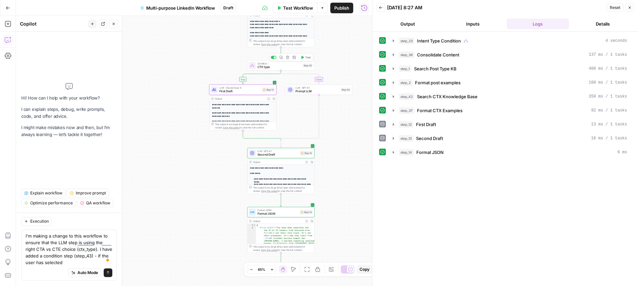
click at [284, 67] on span "CTX type" at bounding box center [279, 67] width 44 height 4
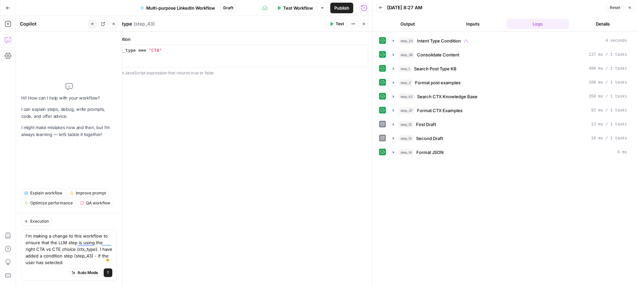
click at [363, 23] on icon "button" at bounding box center [364, 24] width 4 height 4
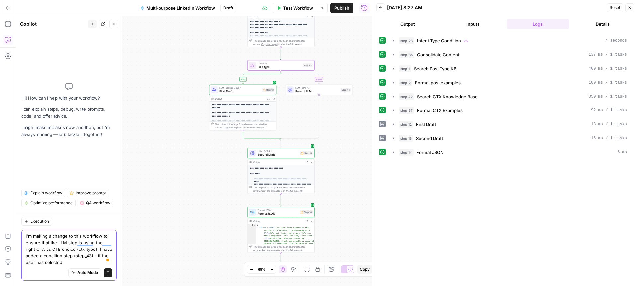
click at [77, 262] on textarea "I'm making a change to this workflow to ensure that the LLM step is using the r…" at bounding box center [69, 249] width 87 height 33
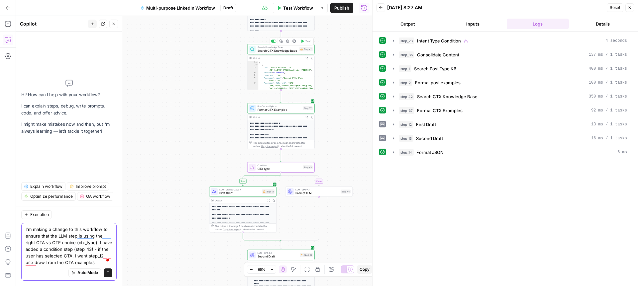
type textarea "I'm making a change to this workflow to ensure that the LLM step is using the r…"
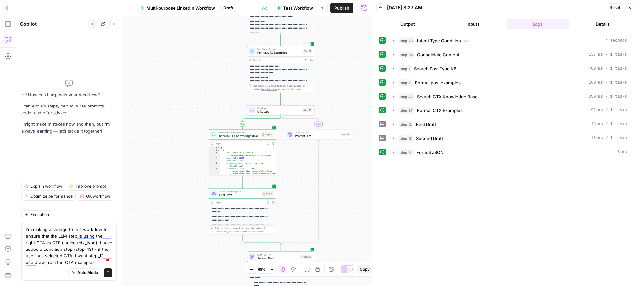
click at [250, 136] on span "Search CTX Knowledge Base" at bounding box center [239, 136] width 40 height 4
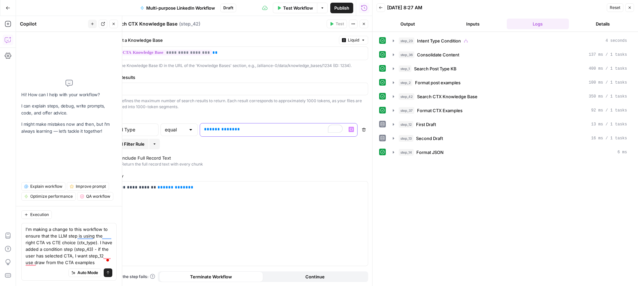
drag, startPoint x: 236, startPoint y: 129, endPoint x: 198, endPoint y: 130, distance: 37.5
click at [198, 130] on div "**********" at bounding box center [239, 130] width 257 height 14
click at [250, 110] on div "**********" at bounding box center [239, 159] width 265 height 254
click at [364, 23] on icon "button" at bounding box center [364, 24] width 4 height 4
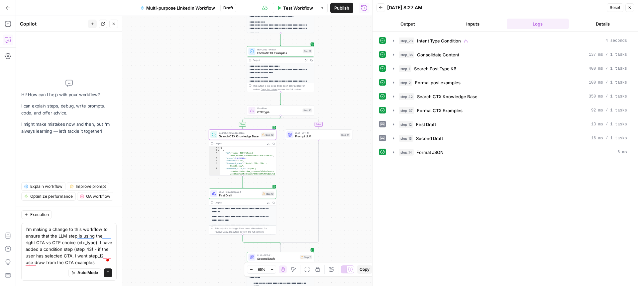
click at [115, 22] on icon "button" at bounding box center [114, 24] width 4 height 4
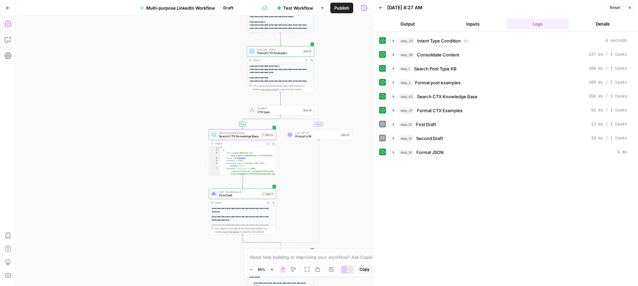
click at [4, 19] on button "Add Steps" at bounding box center [8, 24] width 11 height 11
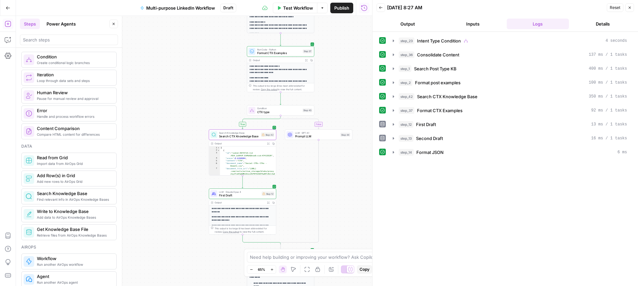
scroll to position [223, 0]
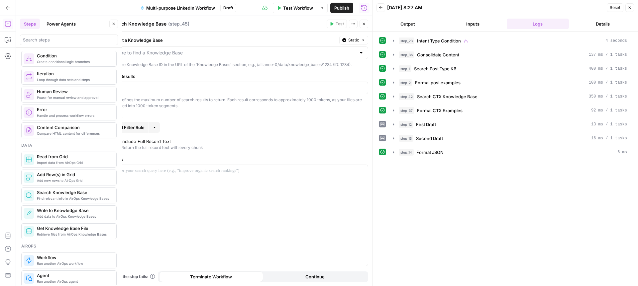
click at [364, 21] on button "Close" at bounding box center [363, 24] width 9 height 9
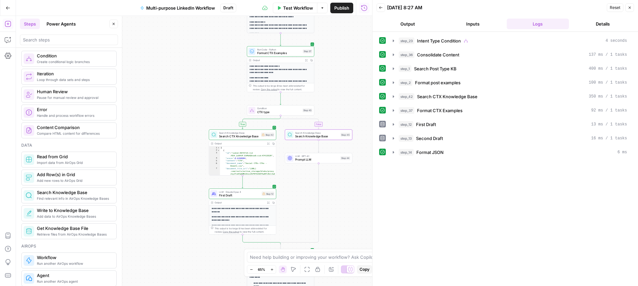
click at [244, 135] on span "Search CTX Knowledge Base" at bounding box center [239, 136] width 40 height 4
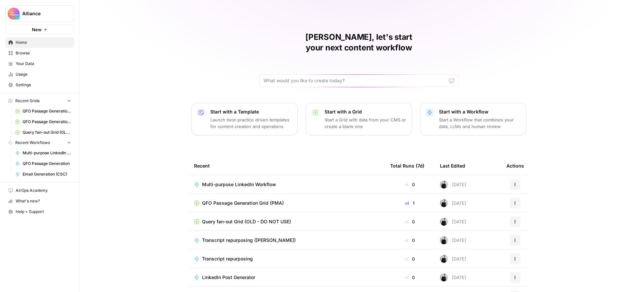
click at [28, 62] on span "Your Data" at bounding box center [43, 64] width 55 height 6
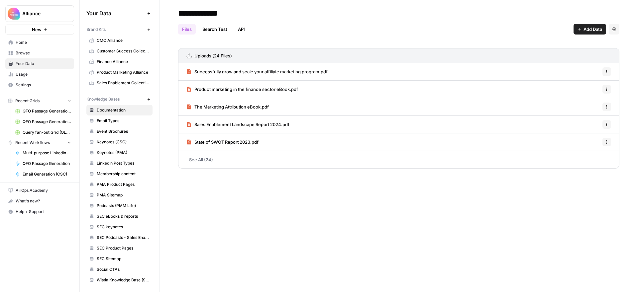
click at [22, 71] on span "Usage" at bounding box center [43, 74] width 55 height 6
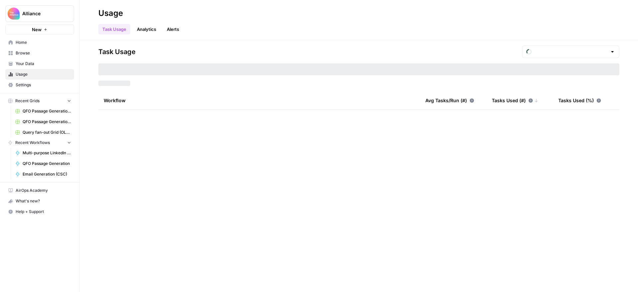
type input "August Tasks"
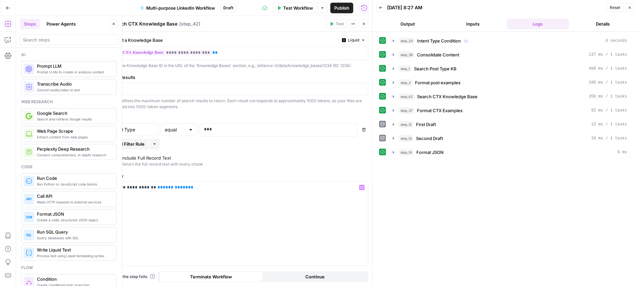
scroll to position [223, 0]
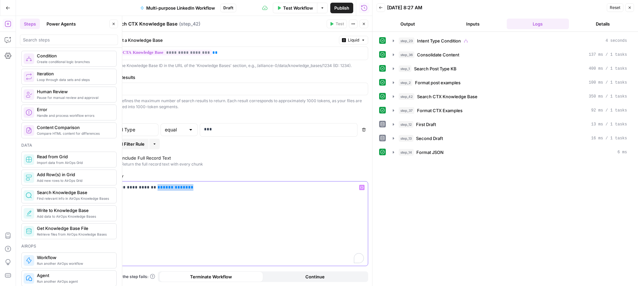
drag, startPoint x: 180, startPoint y: 187, endPoint x: 151, endPoint y: 188, distance: 28.2
click at [151, 188] on p "**********" at bounding box center [239, 187] width 249 height 7
click at [360, 188] on icon "button" at bounding box center [361, 187] width 3 height 3
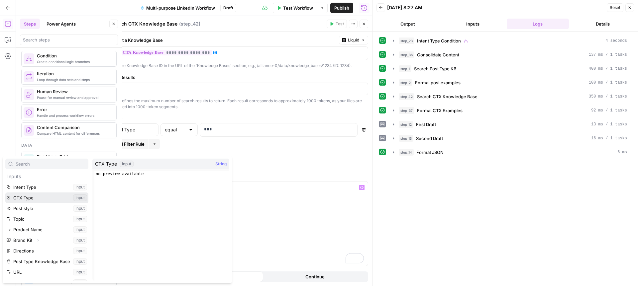
click at [25, 197] on button "Select variable CTX Type" at bounding box center [46, 198] width 83 height 11
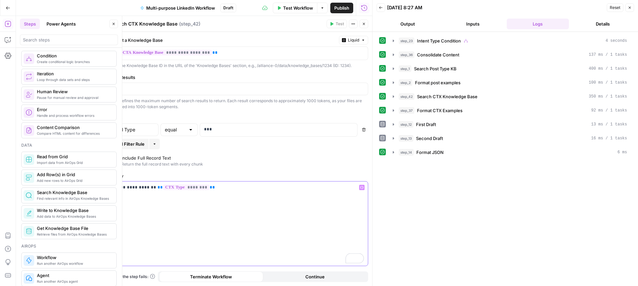
drag, startPoint x: 202, startPoint y: 189, endPoint x: 109, endPoint y: 188, distance: 93.0
click at [109, 188] on div "**********" at bounding box center [239, 151] width 266 height 270
copy p "**********"
click at [364, 25] on icon "button" at bounding box center [364, 24] width 4 height 4
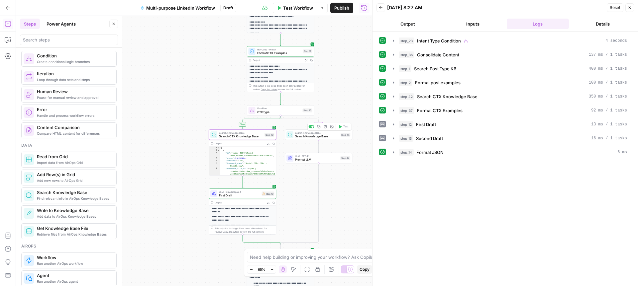
click at [321, 136] on span "Search Knowledge Base" at bounding box center [317, 136] width 44 height 4
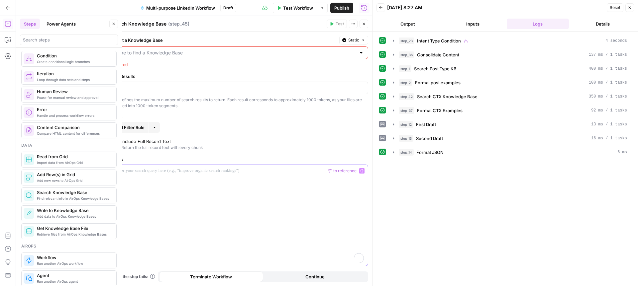
click at [196, 172] on p "To enrich screen reader interactions, please activate Accessibility in Grammarl…" at bounding box center [239, 171] width 249 height 7
click at [196, 53] on input "Select a Knowledge Base" at bounding box center [235, 52] width 241 height 7
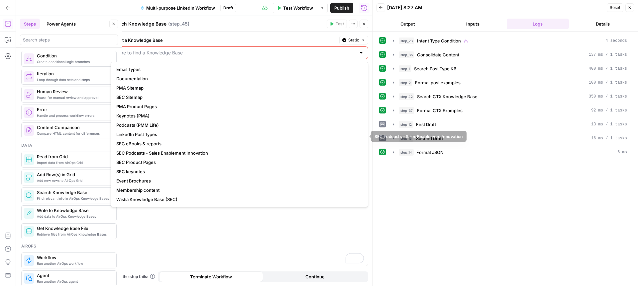
scroll to position [28, 0]
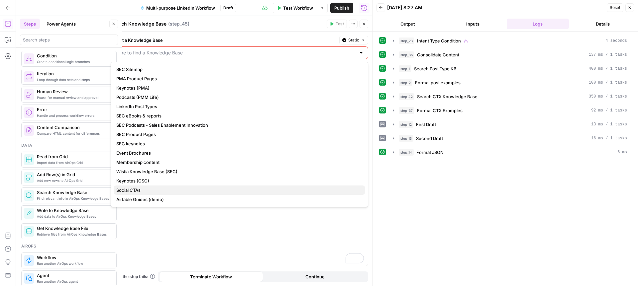
click at [146, 190] on span "Social CTAs" at bounding box center [237, 190] width 243 height 7
type input "Social CTAs"
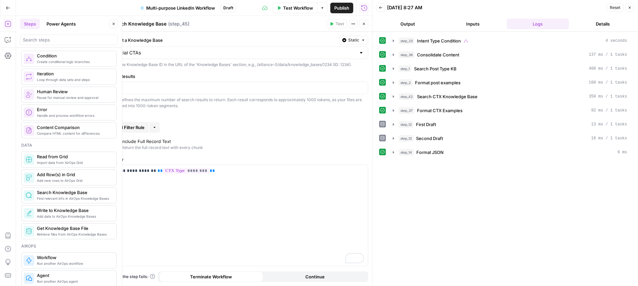
click at [131, 128] on span "Add Filter Rule" at bounding box center [130, 127] width 30 height 7
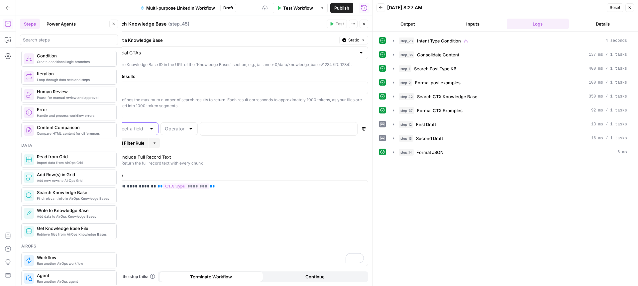
click at [134, 130] on input "text" at bounding box center [130, 129] width 31 height 7
click at [126, 145] on span "Call Type" at bounding box center [133, 145] width 34 height 7
type input "Call Type"
click at [181, 128] on input "text" at bounding box center [175, 129] width 21 height 7
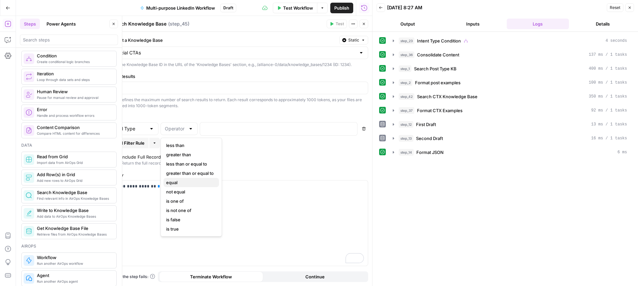
drag, startPoint x: 183, startPoint y: 182, endPoint x: 186, endPoint y: 179, distance: 4.9
click at [183, 182] on span "equal" at bounding box center [189, 182] width 47 height 7
type input "equal"
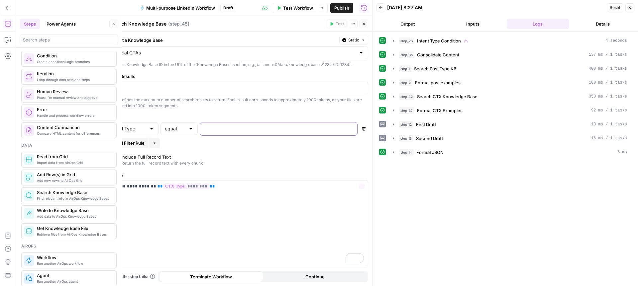
click at [230, 128] on p at bounding box center [273, 128] width 138 height 7
click at [273, 162] on label "Include Full Record Text Return the full record text with every chunk" at bounding box center [239, 160] width 252 height 13
click at [363, 24] on icon "button" at bounding box center [364, 24] width 4 height 4
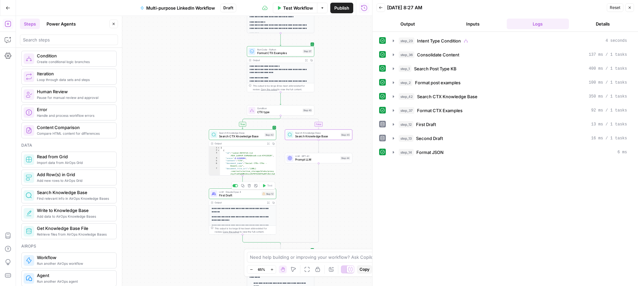
click at [244, 195] on span "First Draft" at bounding box center [239, 195] width 41 height 4
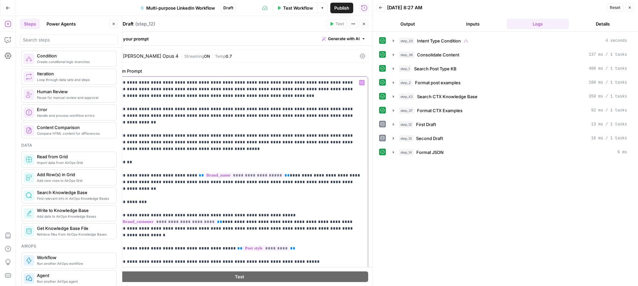
drag, startPoint x: 117, startPoint y: 83, endPoint x: 121, endPoint y: 83, distance: 4.7
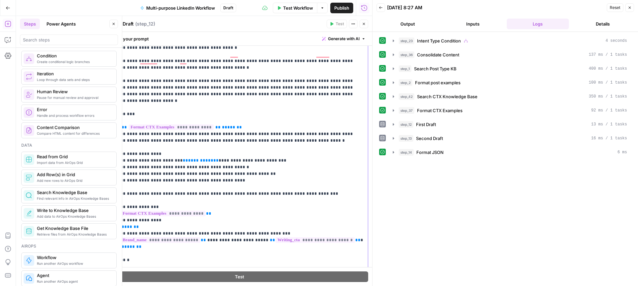
scroll to position [161, 0]
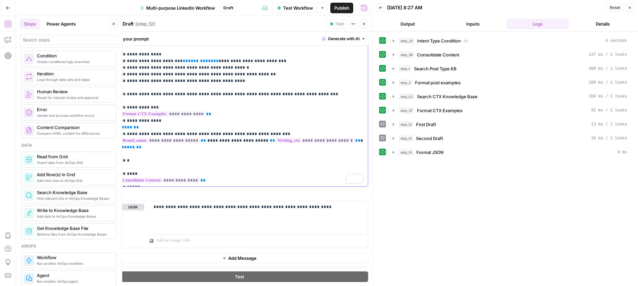
drag, startPoint x: 114, startPoint y: 82, endPoint x: 263, endPoint y: 188, distance: 182.6
click at [263, 188] on div "**********" at bounding box center [239, 76] width 265 height 382
copy p "**********"
click at [363, 24] on icon "button" at bounding box center [364, 24] width 4 height 4
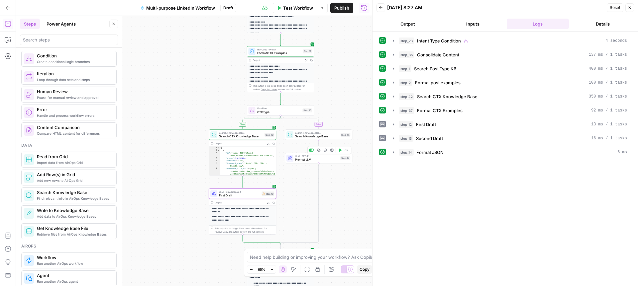
click at [310, 160] on span "Prompt LLM" at bounding box center [317, 160] width 44 height 4
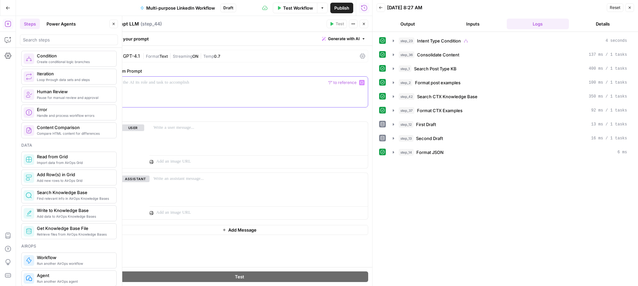
click at [211, 83] on p at bounding box center [239, 82] width 249 height 7
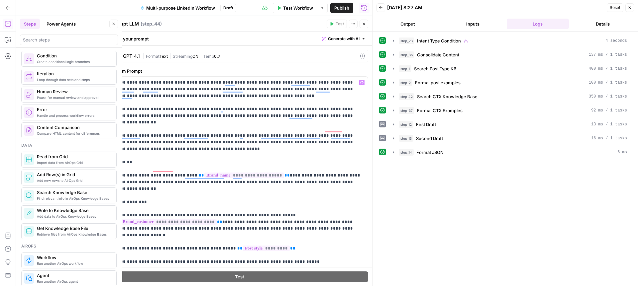
click at [365, 22] on icon "button" at bounding box center [364, 24] width 4 height 4
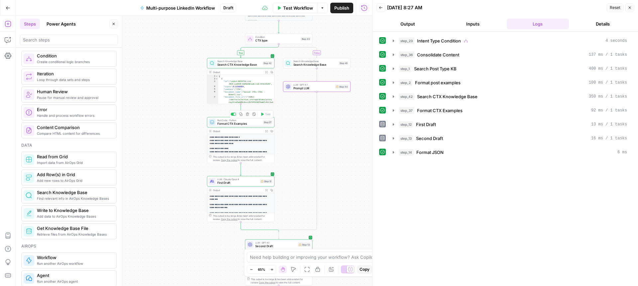
click at [242, 122] on span "Format CTX Examples" at bounding box center [239, 124] width 44 height 4
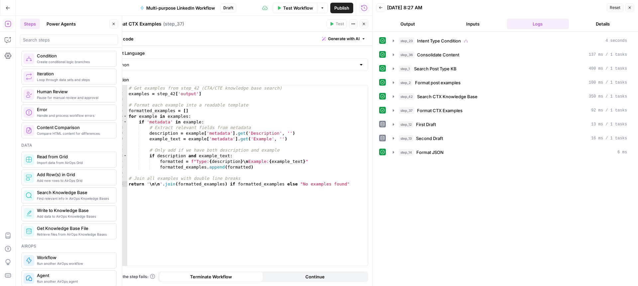
click at [364, 25] on icon "button" at bounding box center [364, 24] width 4 height 4
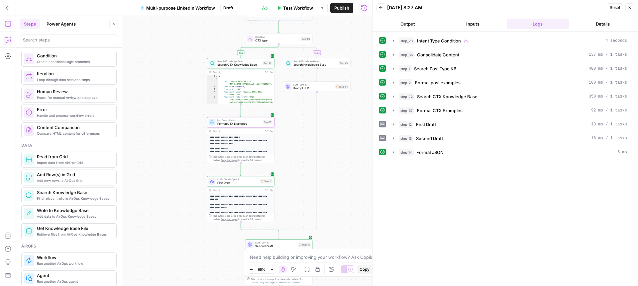
click at [9, 40] on icon "button" at bounding box center [8, 40] width 7 height 7
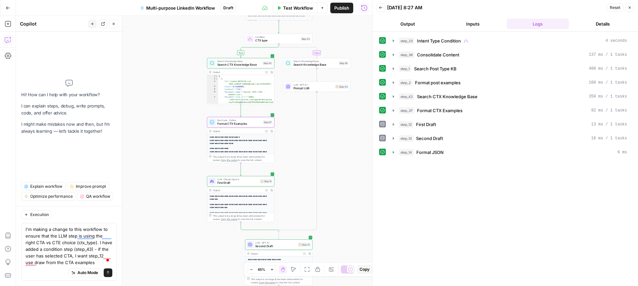
click at [88, 262] on textarea "I'm making a change to this workflow to ensure that the LLM step is using the r…" at bounding box center [69, 246] width 87 height 40
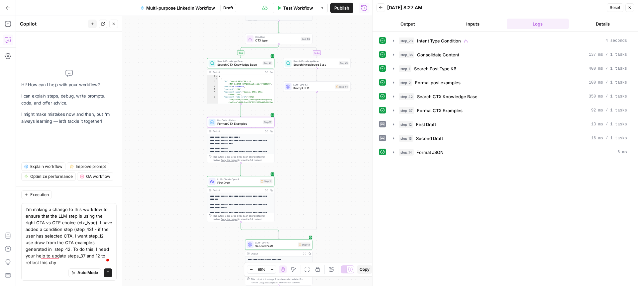
scroll to position [0, 0]
type textarea "I'm making a change to this workflow to ensure that the LLM step is using the r…"
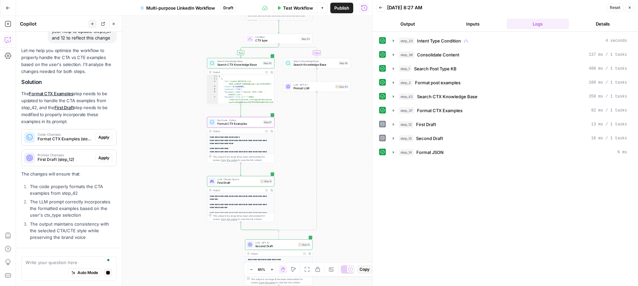
scroll to position [145, 0]
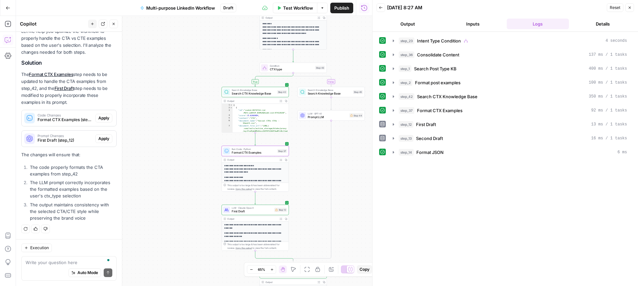
click at [102, 119] on span "Apply" at bounding box center [103, 118] width 11 height 6
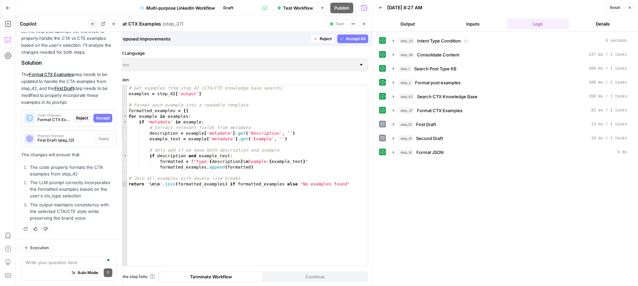
click at [347, 40] on span "Accept All" at bounding box center [356, 39] width 20 height 6
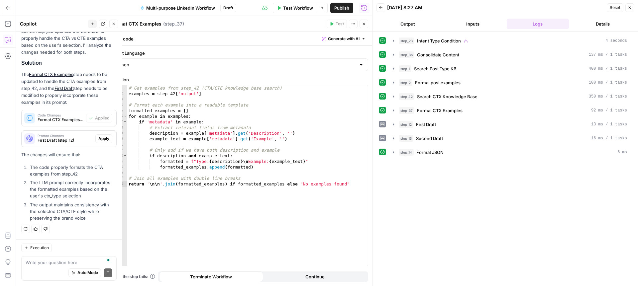
click at [103, 140] on span "Apply" at bounding box center [103, 139] width 11 height 6
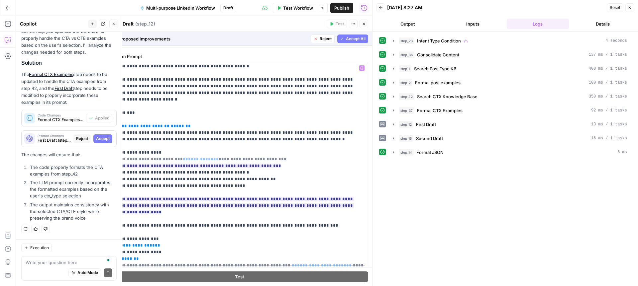
scroll to position [332, 0]
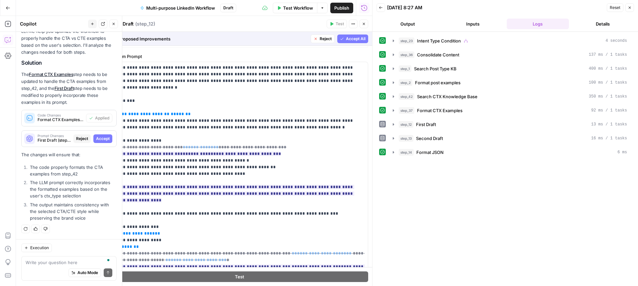
click at [355, 38] on span "Accept All" at bounding box center [356, 39] width 20 height 6
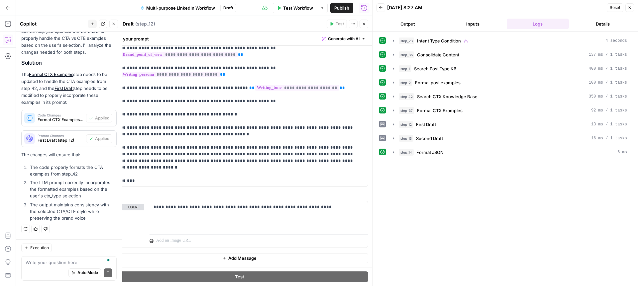
scroll to position [0, 0]
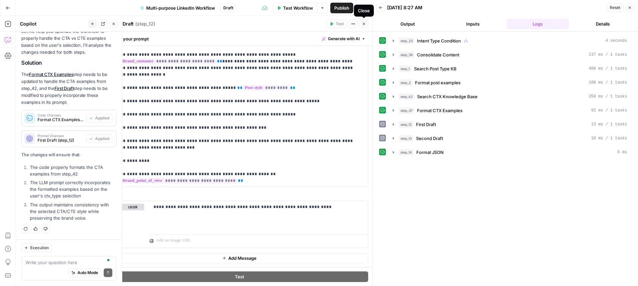
click at [364, 25] on icon "button" at bounding box center [364, 24] width 4 height 4
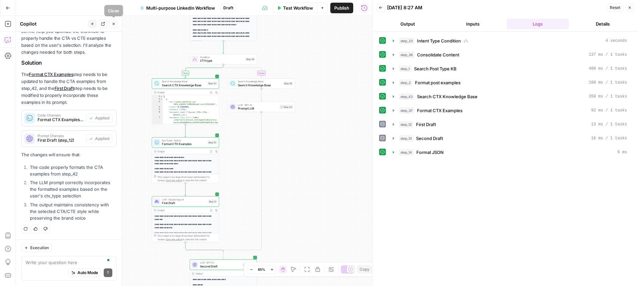
click at [114, 24] on icon "button" at bounding box center [114, 24] width 2 height 2
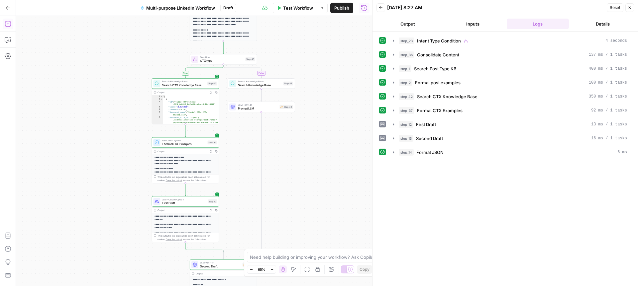
click at [9, 24] on icon "button" at bounding box center [8, 24] width 7 height 7
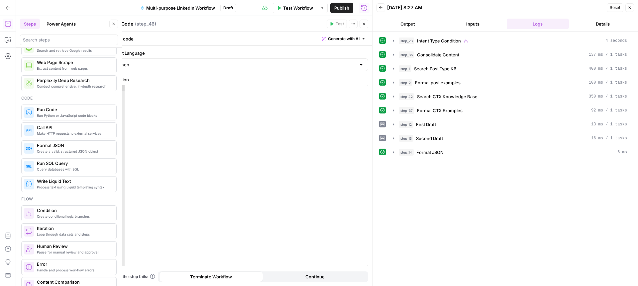
click at [112, 23] on icon "button" at bounding box center [114, 24] width 4 height 4
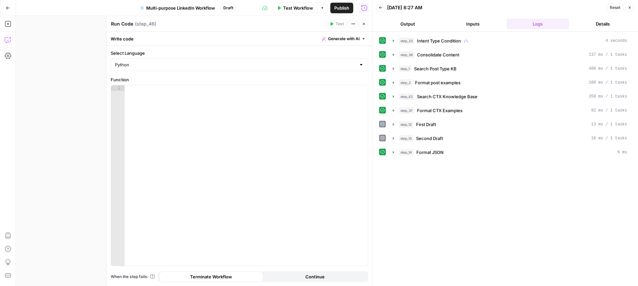
click at [9, 42] on icon "button" at bounding box center [8, 40] width 7 height 7
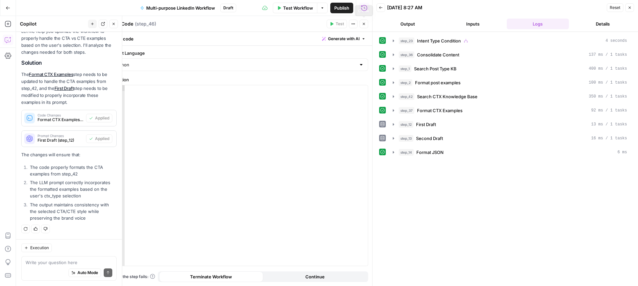
click at [362, 22] on icon "button" at bounding box center [364, 24] width 4 height 4
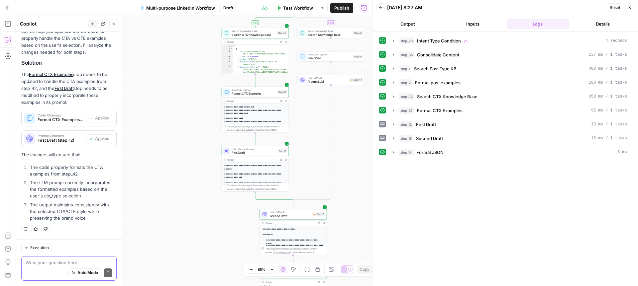
click at [48, 265] on textarea at bounding box center [69, 262] width 87 height 7
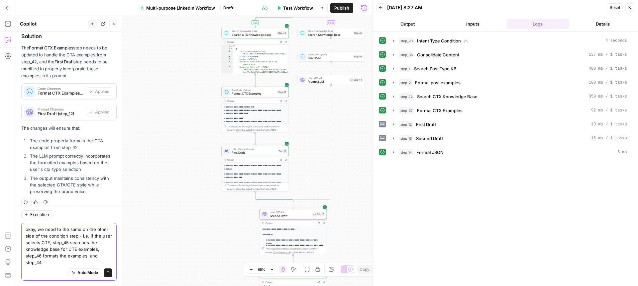
scroll to position [189, 0]
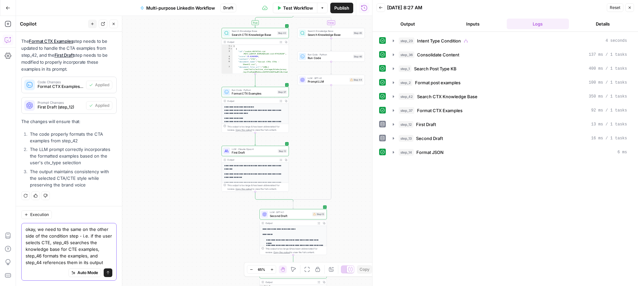
type textarea "okay, we need to the same on the other side of the condition step - i.e. if the…"
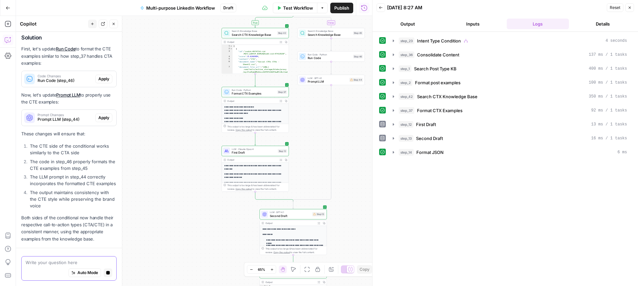
scroll to position [475, 0]
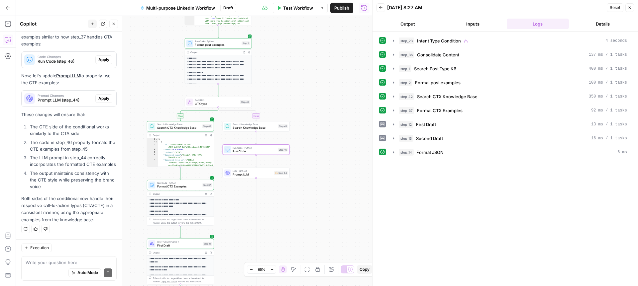
click at [102, 59] on span "Apply" at bounding box center [103, 60] width 11 height 6
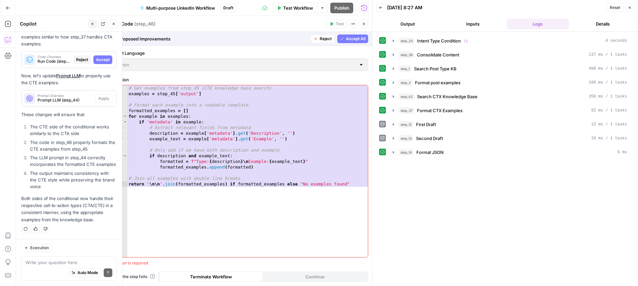
click at [355, 37] on span "Accept All" at bounding box center [356, 39] width 20 height 6
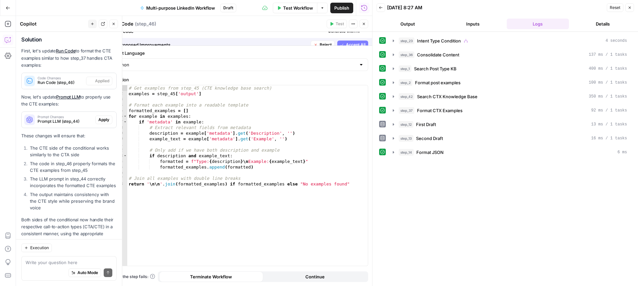
scroll to position [485, 0]
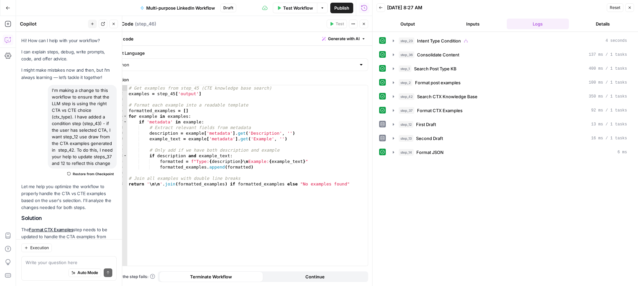
scroll to position [485, 0]
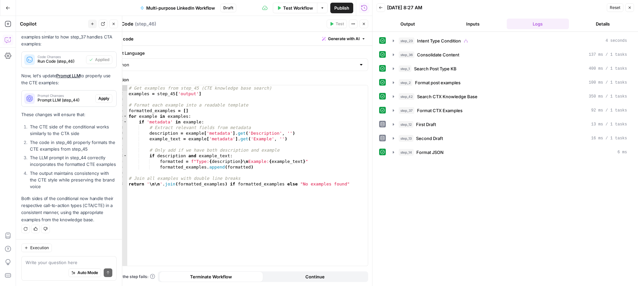
click at [364, 24] on icon "button" at bounding box center [364, 24] width 2 height 2
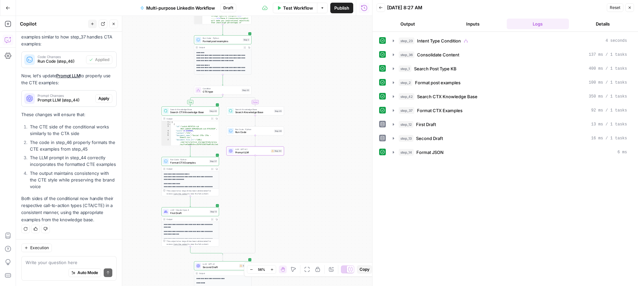
click at [106, 101] on span "Apply" at bounding box center [103, 99] width 11 height 6
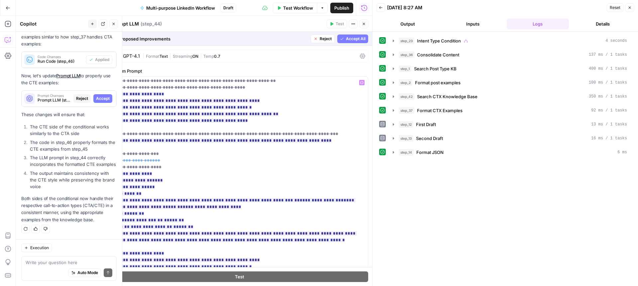
scroll to position [571, 0]
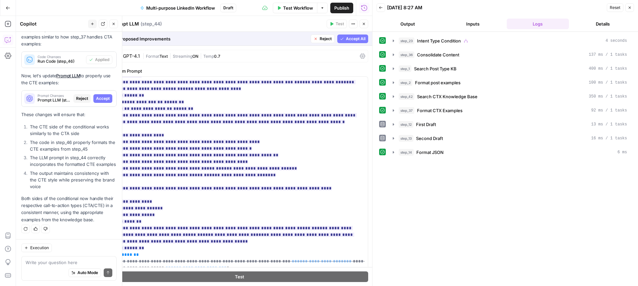
click at [351, 40] on span "Accept All" at bounding box center [356, 39] width 20 height 6
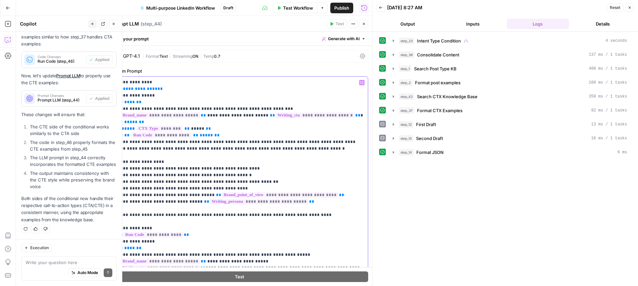
scroll to position [485, 0]
drag, startPoint x: 214, startPoint y: 168, endPoint x: 113, endPoint y: 129, distance: 108.8
click at [113, 129] on div "**********" at bounding box center [239, 212] width 257 height 271
copy p "**********"
click at [363, 23] on icon "button" at bounding box center [364, 24] width 4 height 4
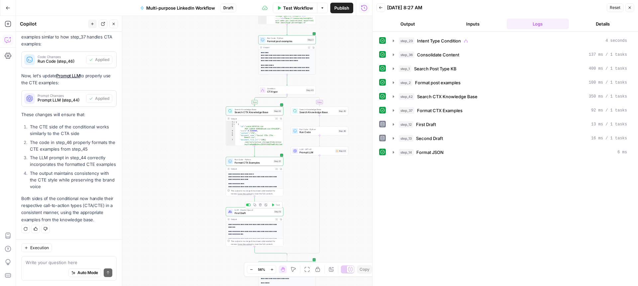
click at [252, 212] on span "First Draft" at bounding box center [253, 213] width 38 height 4
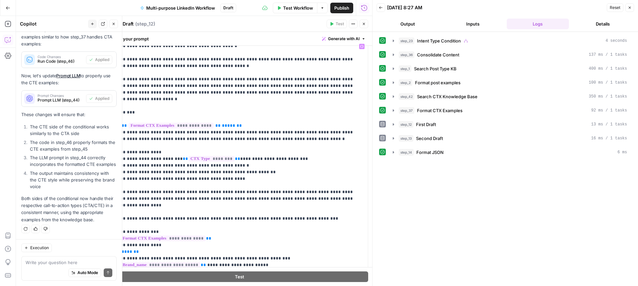
scroll to position [39, 0]
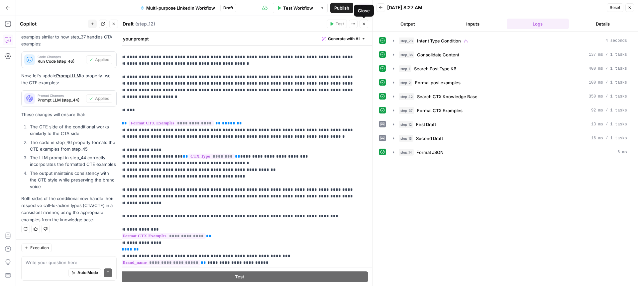
click at [362, 23] on icon "button" at bounding box center [364, 24] width 4 height 4
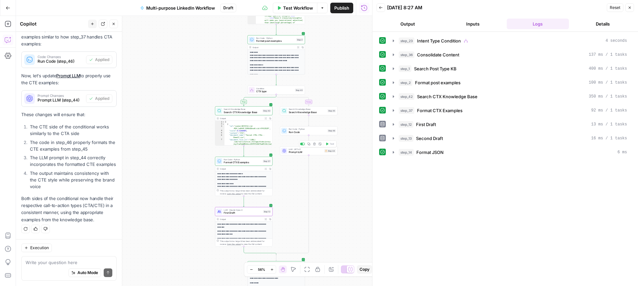
click at [306, 150] on span "Prompt LLM" at bounding box center [306, 152] width 34 height 4
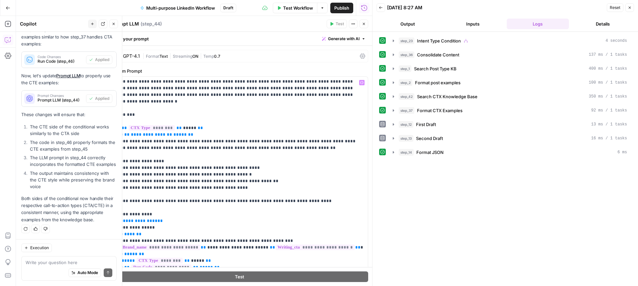
scroll to position [354, 0]
click at [364, 24] on icon "button" at bounding box center [364, 24] width 4 height 4
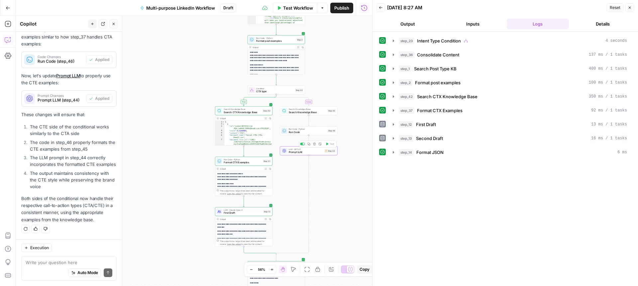
click at [313, 151] on span "Prompt LLM" at bounding box center [306, 152] width 34 height 4
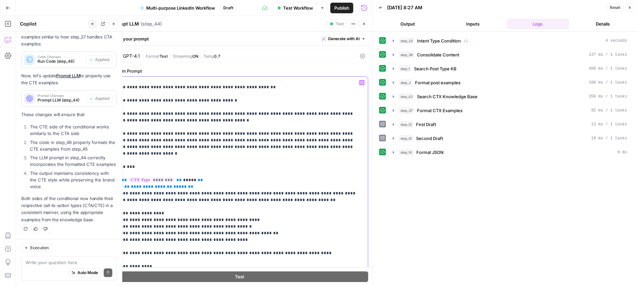
scroll to position [301, 0]
drag, startPoint x: 170, startPoint y: 153, endPoint x: 118, endPoint y: 153, distance: 52.5
click at [118, 153] on p "**********" at bounding box center [239, 154] width 249 height 750
click at [364, 25] on icon "button" at bounding box center [364, 24] width 2 height 2
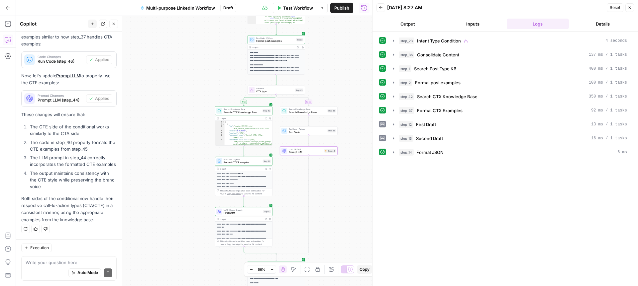
click at [352, 126] on div "true false true false false true Workflow Set Inputs Inputs Condition Intent Ty…" at bounding box center [194, 151] width 356 height 270
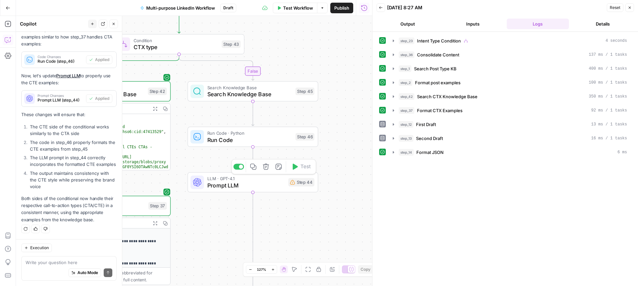
click at [270, 182] on span "Prompt LLM" at bounding box center [245, 185] width 77 height 8
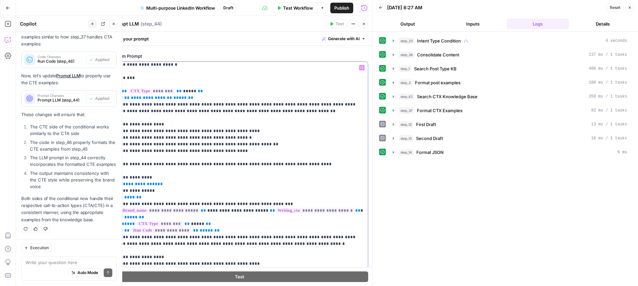
scroll to position [375, 0]
drag, startPoint x: 161, startPoint y: 150, endPoint x: 113, endPoint y: 150, distance: 47.8
click at [113, 150] on div "**********" at bounding box center [239, 197] width 257 height 271
click at [364, 68] on button "Variables Menu" at bounding box center [361, 67] width 5 height 5
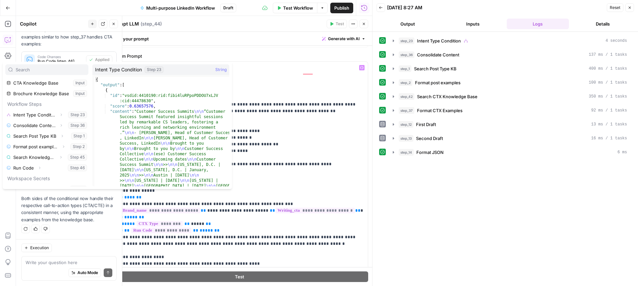
scroll to position [125, 0]
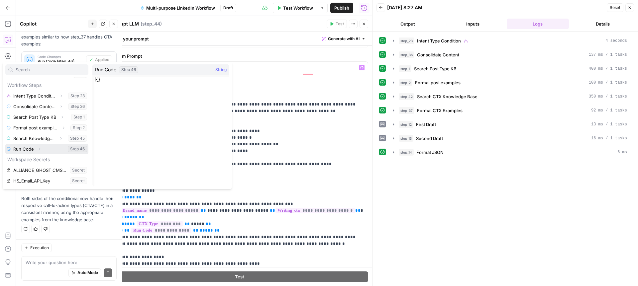
click at [38, 147] on icon "button" at bounding box center [40, 149] width 4 height 4
click at [27, 158] on button "Select variable Output" at bounding box center [50, 159] width 76 height 11
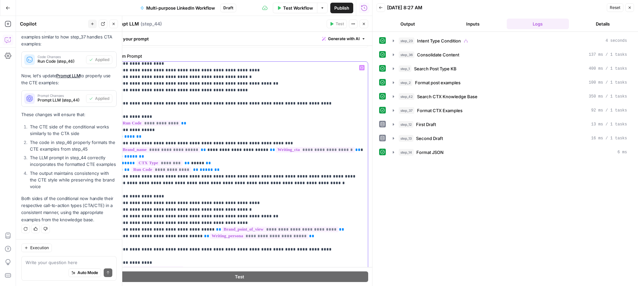
scroll to position [0, 0]
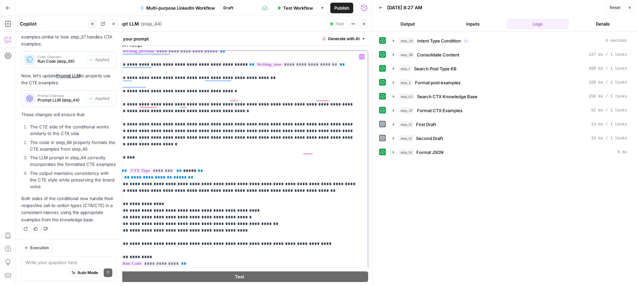
drag, startPoint x: 186, startPoint y: 145, endPoint x: 109, endPoint y: 144, distance: 77.0
click at [109, 144] on div "**********" at bounding box center [239, 151] width 266 height 270
click at [363, 57] on span "Variables Menu" at bounding box center [363, 57] width 0 height 0
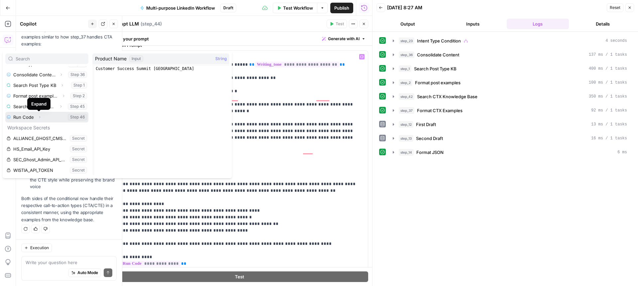
click at [39, 116] on icon "button" at bounding box center [40, 117] width 4 height 4
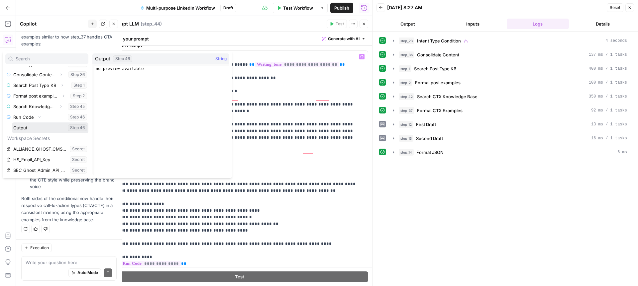
click at [35, 125] on button "Select variable Output" at bounding box center [50, 128] width 76 height 11
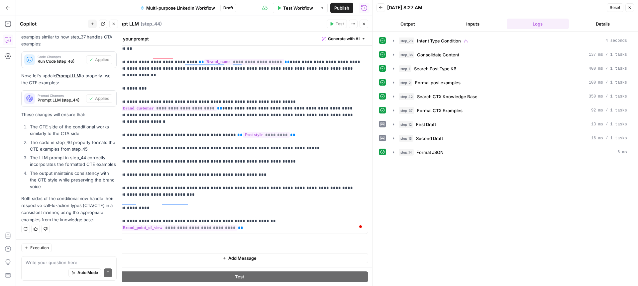
click at [365, 25] on icon "button" at bounding box center [364, 24] width 4 height 4
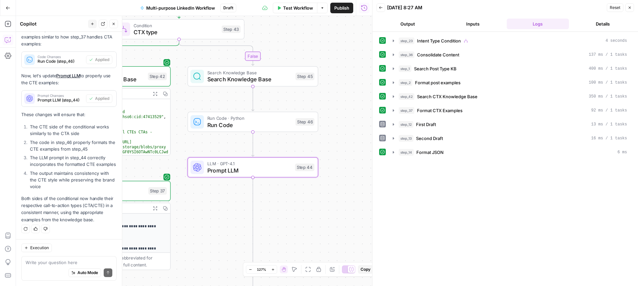
click at [118, 25] on button "Close" at bounding box center [113, 24] width 9 height 9
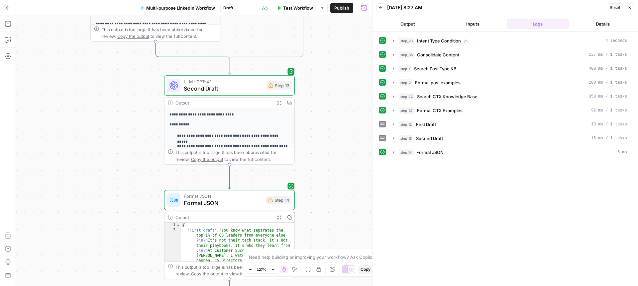
click at [244, 85] on span "Second Draft" at bounding box center [223, 88] width 79 height 8
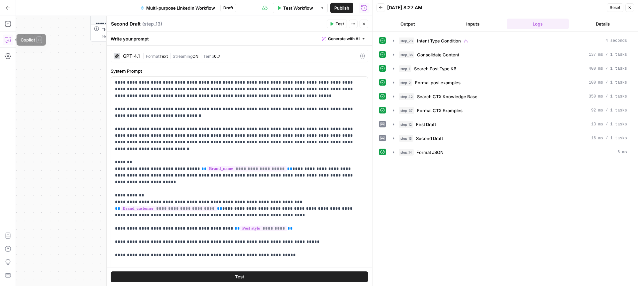
click at [5, 38] on icon "button" at bounding box center [8, 40] width 6 height 5
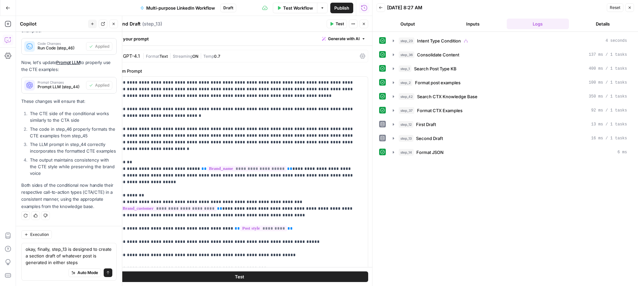
click at [365, 24] on button "Close" at bounding box center [363, 24] width 9 height 9
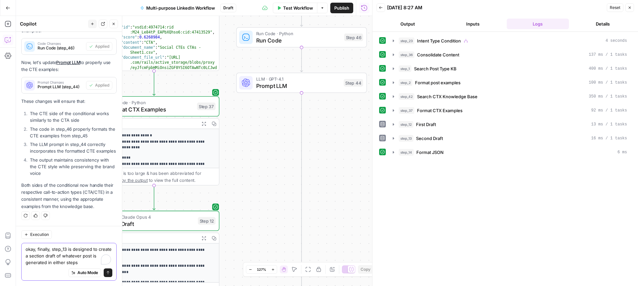
click at [86, 265] on textarea "okay, finally, step_13 is designed to create a section draft of whatever post i…" at bounding box center [69, 256] width 87 height 20
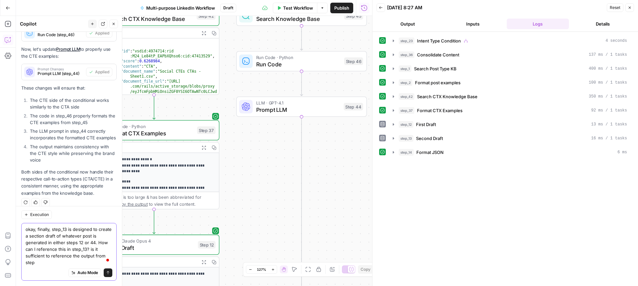
scroll to position [518, 0]
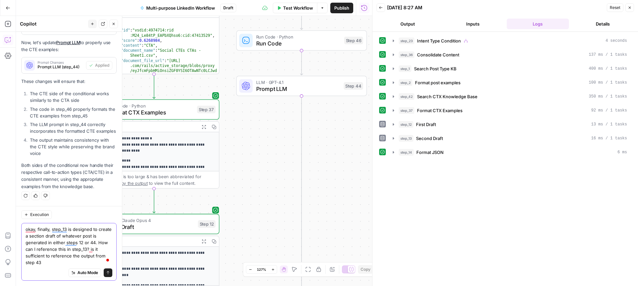
type textarea "okay, finally, step_13 is designed to create a section draft of whatever post i…"
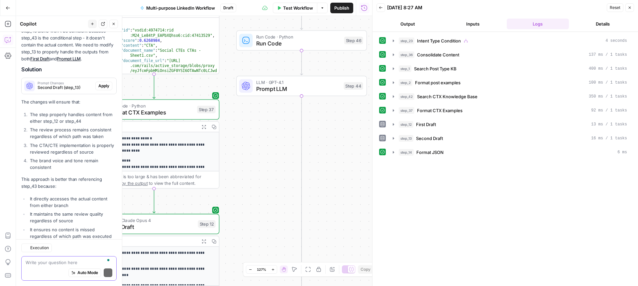
scroll to position [801, 0]
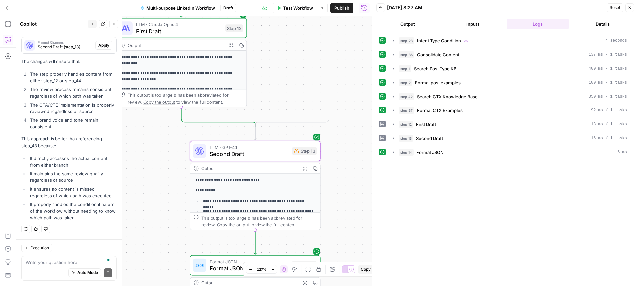
click at [101, 44] on span "Apply" at bounding box center [103, 46] width 11 height 6
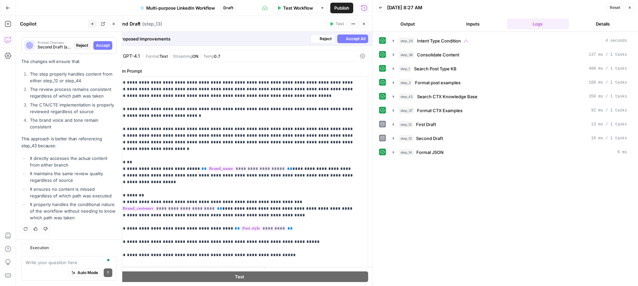
scroll to position [107, 0]
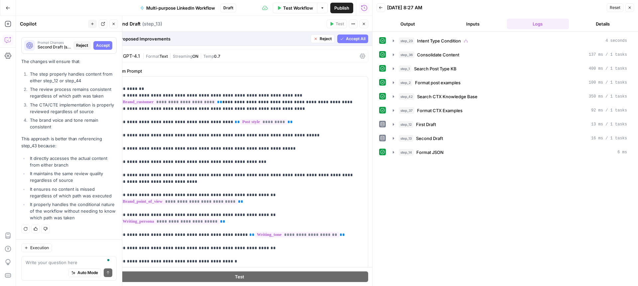
click at [347, 37] on span "Accept All" at bounding box center [356, 39] width 20 height 6
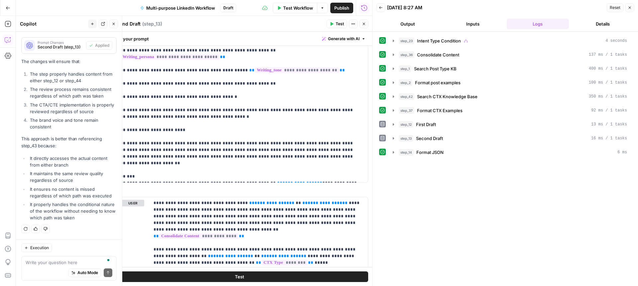
scroll to position [248, 0]
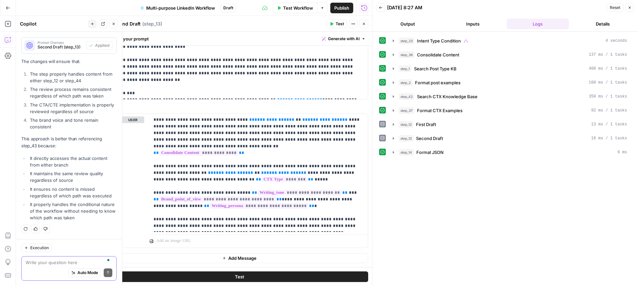
click at [64, 263] on textarea "To enrich screen reader interactions, please activate Accessibility in Grammarl…" at bounding box center [69, 262] width 87 height 7
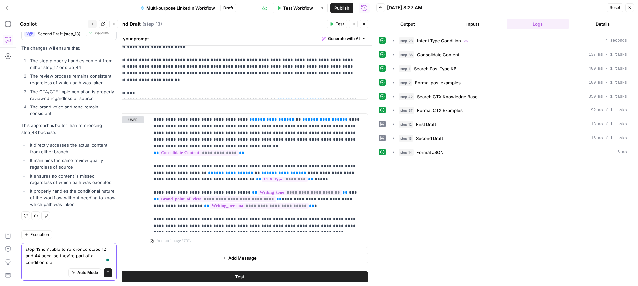
type textarea "step_13 isn't able to reference steps 12 and 44 because they're part of a condi…"
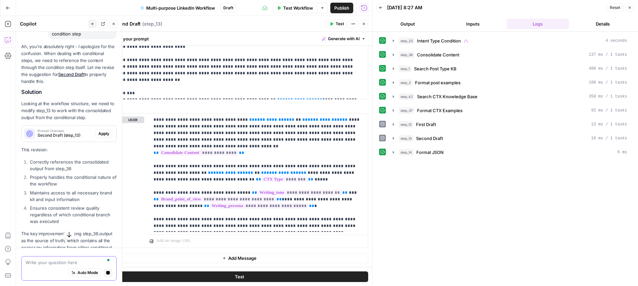
scroll to position [1030, 0]
click at [102, 133] on span "Apply" at bounding box center [103, 134] width 11 height 6
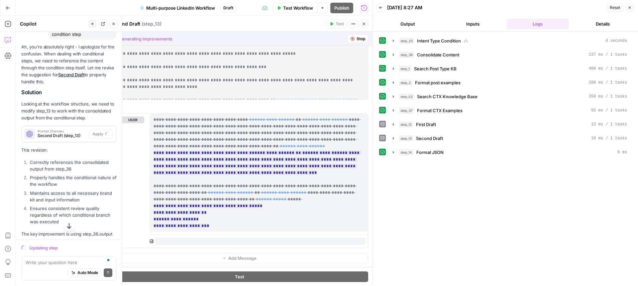
scroll to position [355, 0]
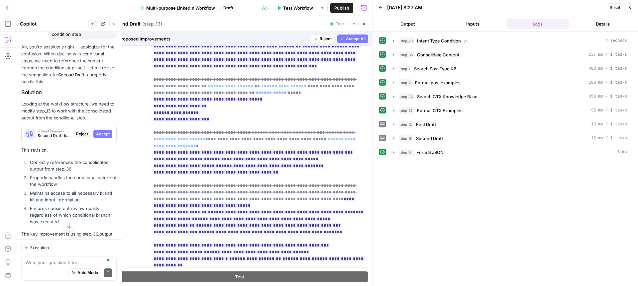
click at [352, 39] on span "Accept All" at bounding box center [356, 39] width 20 height 6
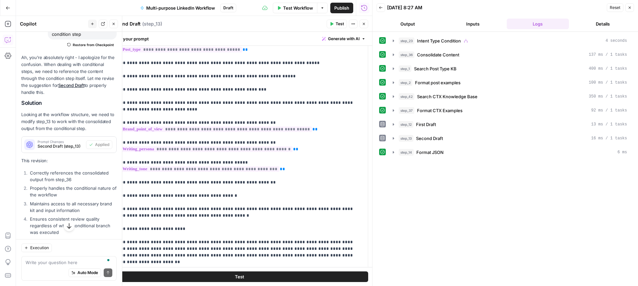
scroll to position [0, 0]
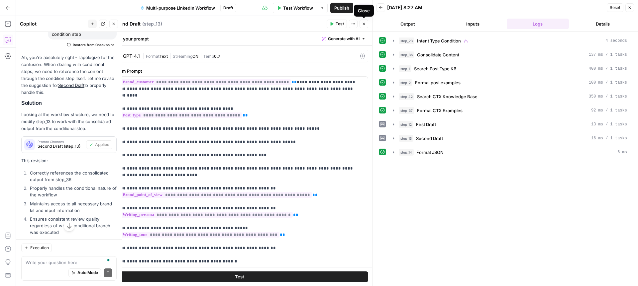
click at [365, 24] on button "Close" at bounding box center [363, 24] width 9 height 9
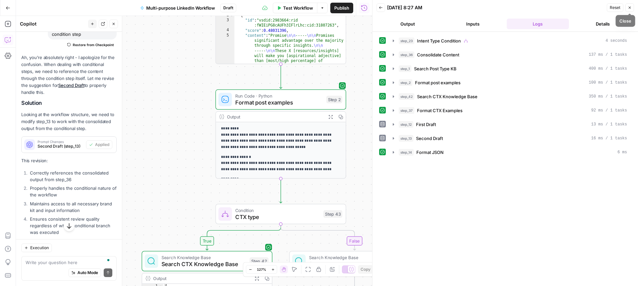
click at [631, 6] on icon "button" at bounding box center [629, 8] width 4 height 4
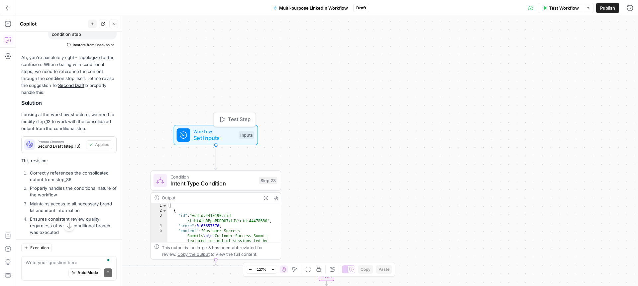
click at [240, 120] on span "Test Step" at bounding box center [239, 120] width 22 height 8
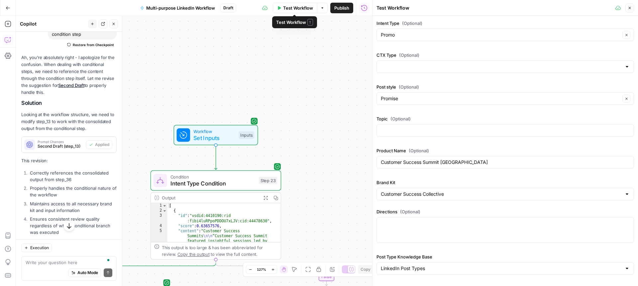
click at [290, 7] on span "Test Workflow" at bounding box center [298, 8] width 30 height 7
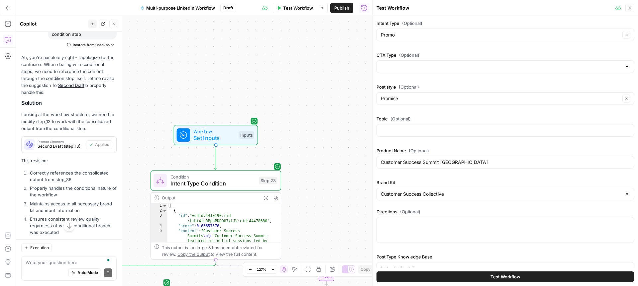
click at [497, 277] on span "Test Workflow" at bounding box center [505, 277] width 30 height 7
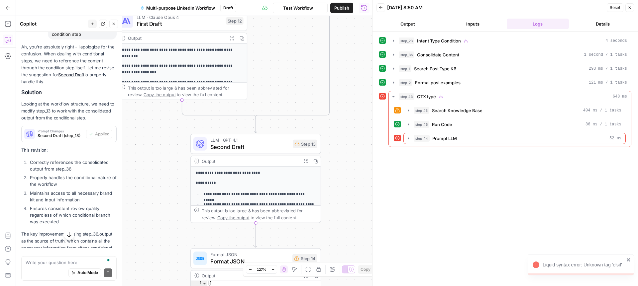
scroll to position [1030, 0]
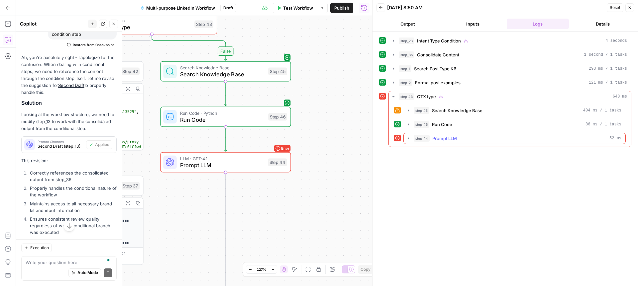
click at [409, 138] on icon "button" at bounding box center [407, 138] width 5 height 5
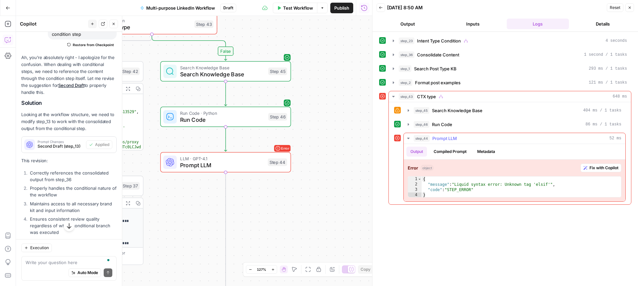
click at [593, 166] on span "Fix with Copilot" at bounding box center [603, 168] width 29 height 6
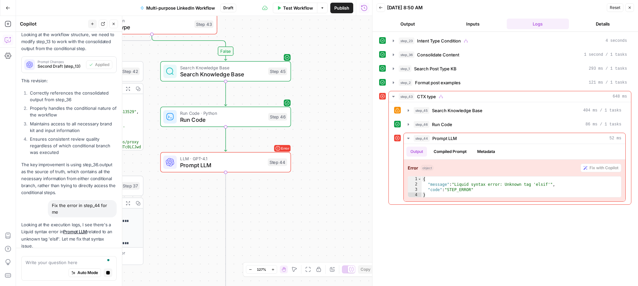
scroll to position [1096, 0]
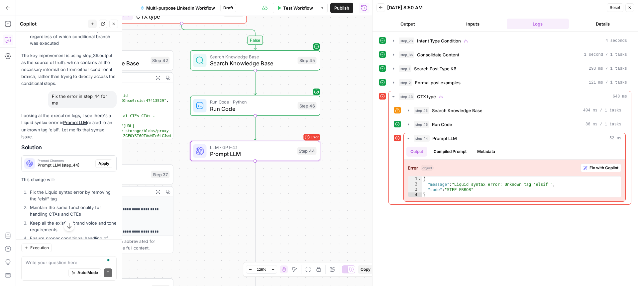
click at [105, 161] on span "Apply" at bounding box center [103, 164] width 11 height 6
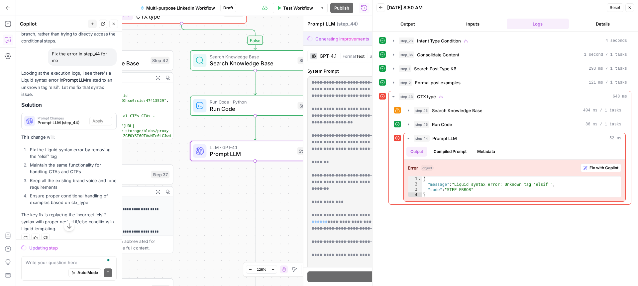
scroll to position [1176, 0]
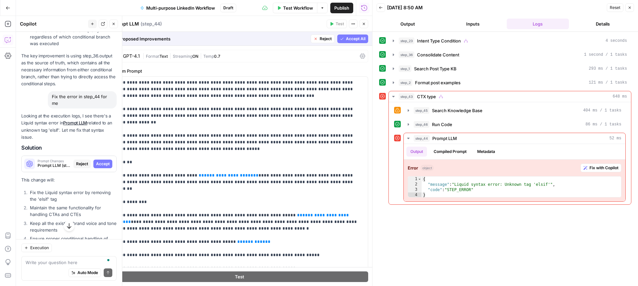
click at [349, 40] on span "Accept All" at bounding box center [356, 39] width 20 height 6
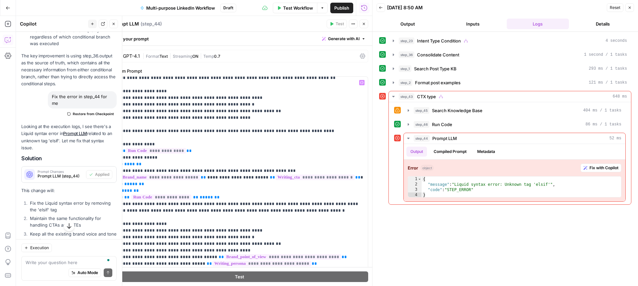
scroll to position [459, 0]
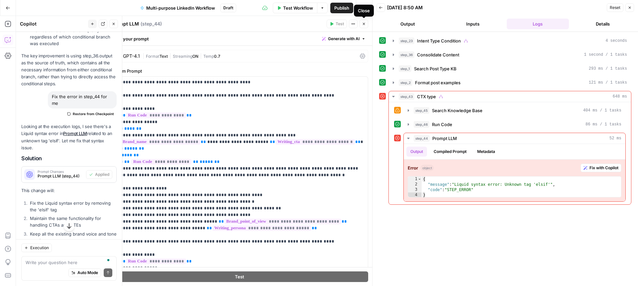
click at [365, 25] on icon "button" at bounding box center [364, 24] width 4 height 4
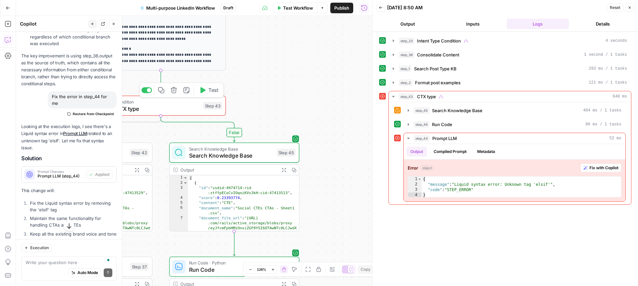
click at [205, 93] on icon "button" at bounding box center [202, 90] width 7 height 7
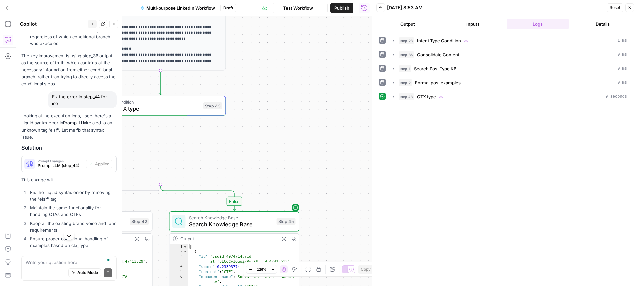
scroll to position [1219, 0]
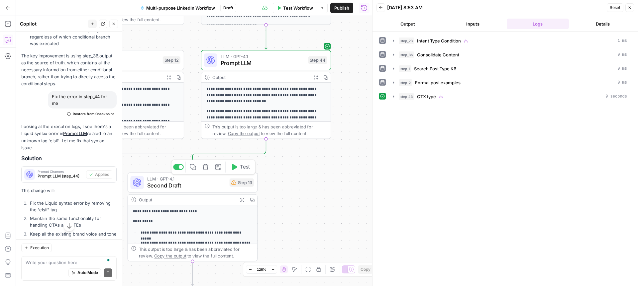
drag, startPoint x: 239, startPoint y: 169, endPoint x: 272, endPoint y: 167, distance: 33.6
click at [239, 169] on button "Test" at bounding box center [240, 167] width 26 height 11
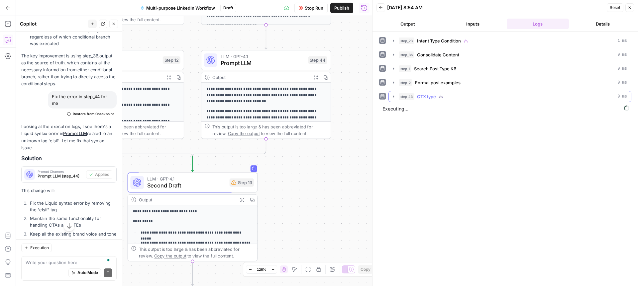
click at [394, 95] on icon "button" at bounding box center [393, 96] width 5 height 5
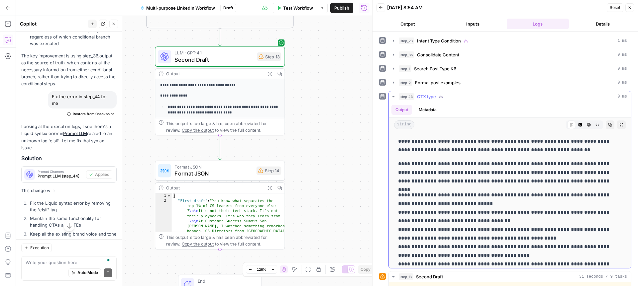
click at [394, 96] on icon "button" at bounding box center [393, 96] width 5 height 5
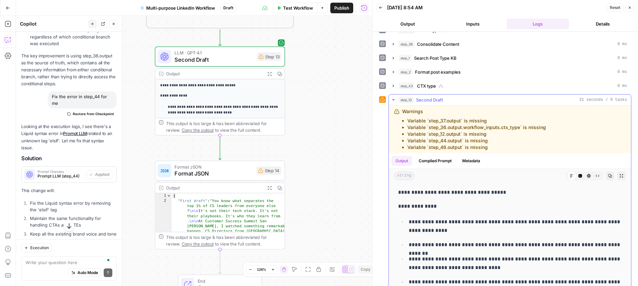
scroll to position [0, 0]
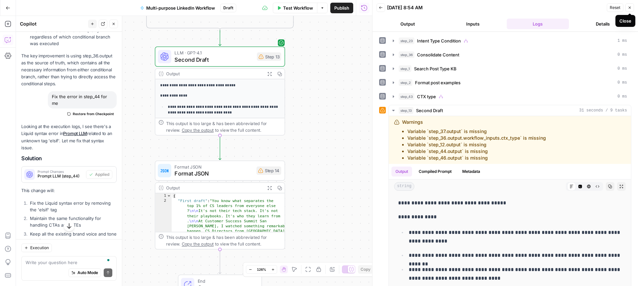
click at [629, 7] on icon "button" at bounding box center [629, 8] width 4 height 4
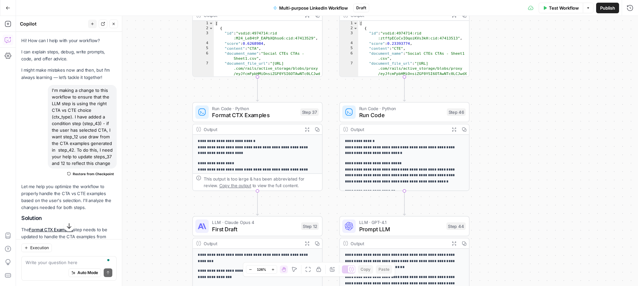
scroll to position [1219, 0]
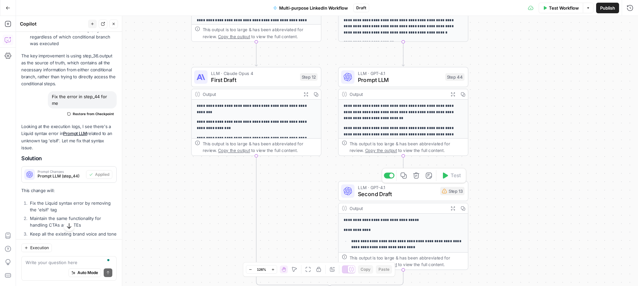
click at [406, 192] on span "Second Draft" at bounding box center [397, 194] width 79 height 8
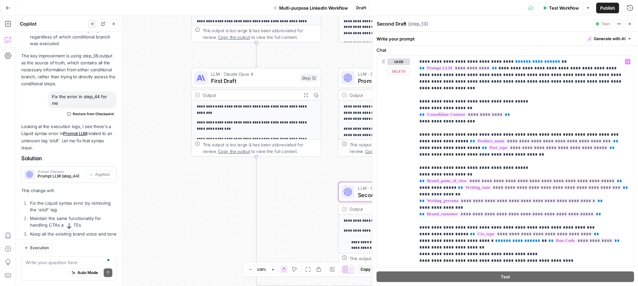
scroll to position [319, 0]
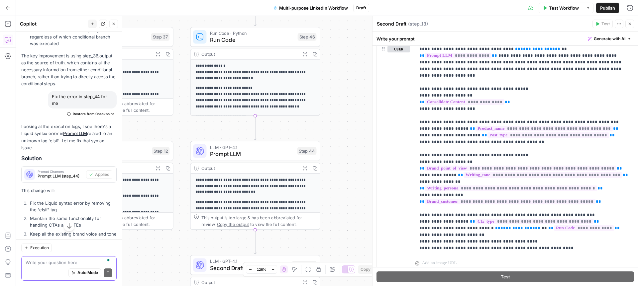
click at [55, 263] on textarea "To enrich screen reader interactions, please activate Accessibility in Grammarl…" at bounding box center [69, 262] width 87 height 7
type textarea "change step_13 so it directly references step_44 (I have brought this step into…"
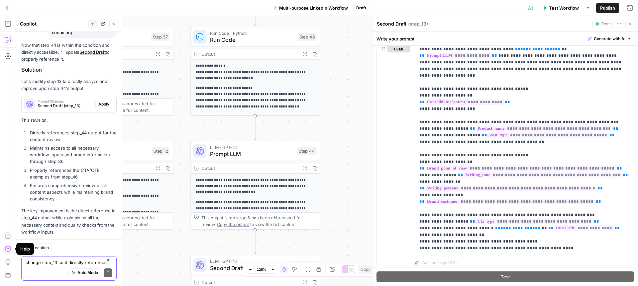
scroll to position [1507, 0]
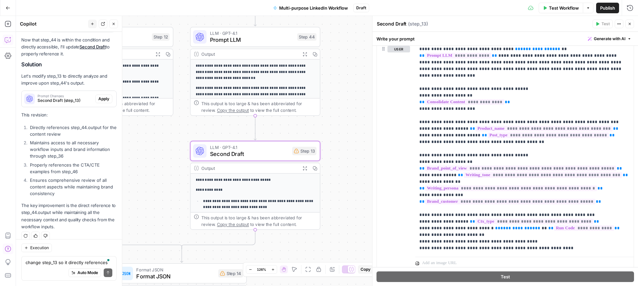
click at [100, 96] on span "Apply" at bounding box center [103, 99] width 11 height 6
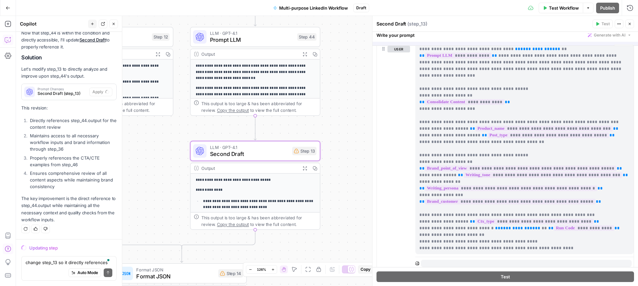
scroll to position [0, 0]
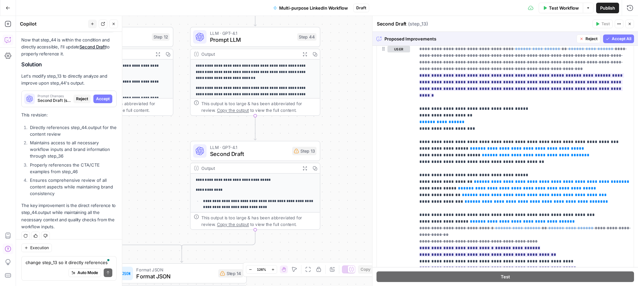
click at [619, 37] on span "Accept All" at bounding box center [621, 39] width 20 height 6
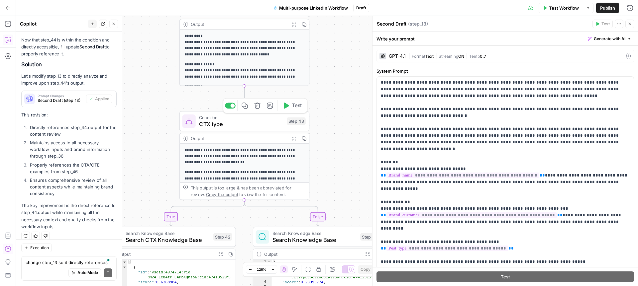
drag, startPoint x: 293, startPoint y: 109, endPoint x: 280, endPoint y: 110, distance: 13.3
click at [293, 109] on span "Test" at bounding box center [297, 106] width 10 height 8
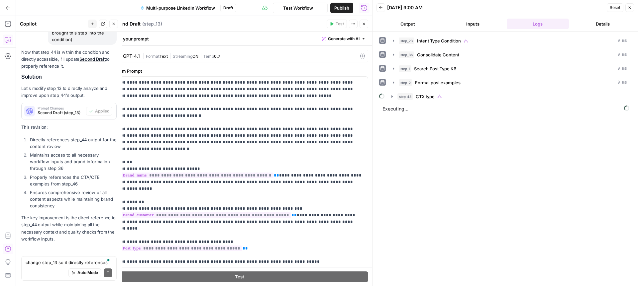
scroll to position [1517, 0]
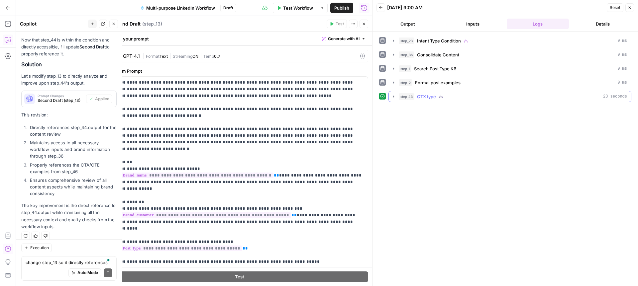
click at [394, 96] on icon "button" at bounding box center [393, 96] width 5 height 5
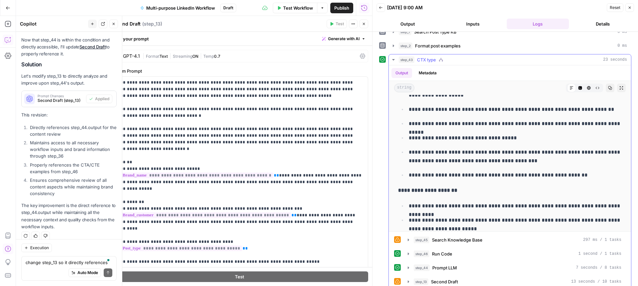
scroll to position [44, 0]
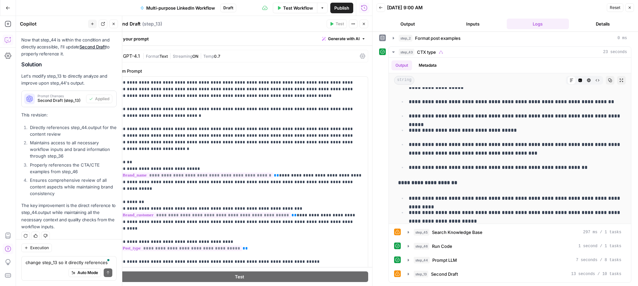
click at [364, 23] on icon "button" at bounding box center [364, 24] width 2 height 2
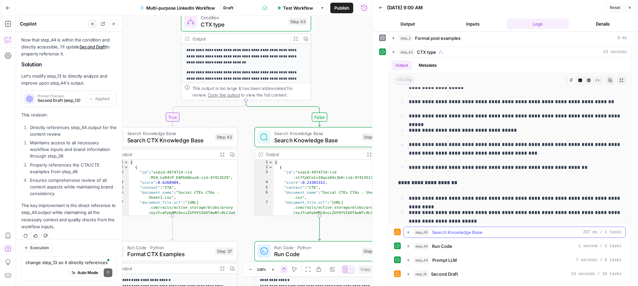
drag, startPoint x: 407, startPoint y: 233, endPoint x: 435, endPoint y: 209, distance: 36.7
click at [407, 233] on icon "button" at bounding box center [407, 232] width 1 height 2
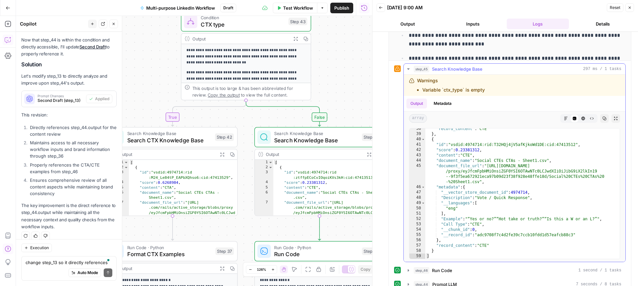
scroll to position [232, 0]
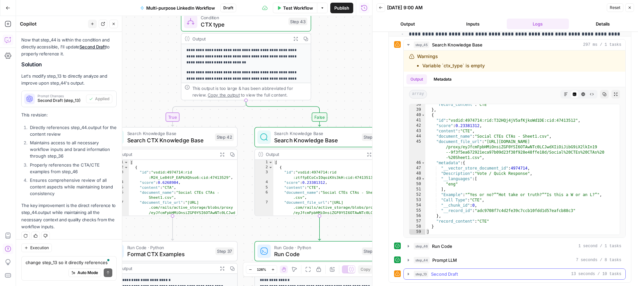
click at [408, 273] on icon "button" at bounding box center [407, 274] width 5 height 5
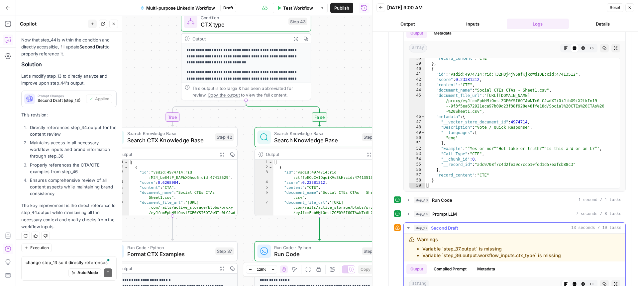
scroll to position [277, 0]
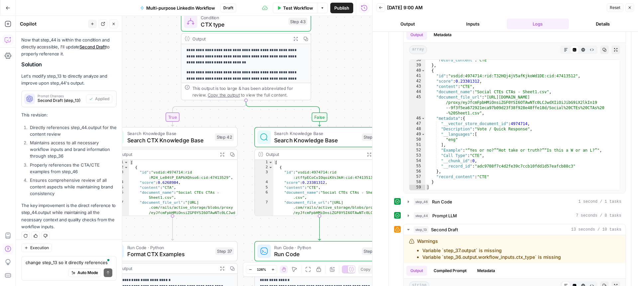
click at [629, 8] on icon "button" at bounding box center [629, 8] width 4 height 4
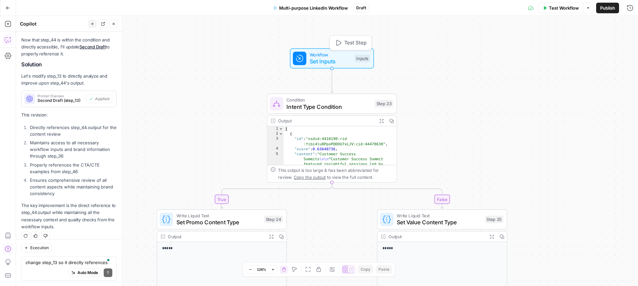
drag, startPoint x: 348, startPoint y: 42, endPoint x: 328, endPoint y: 55, distance: 23.5
click at [348, 42] on span "Test Step" at bounding box center [355, 43] width 22 height 8
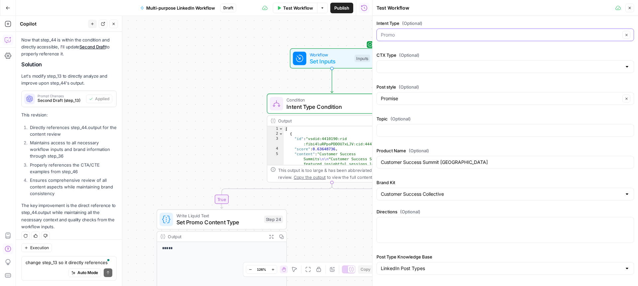
click at [453, 36] on input "Intent Type (Optional)" at bounding box center [500, 35] width 239 height 7
type input "Promo"
click at [456, 22] on label "Intent Type (Optional)" at bounding box center [504, 23] width 257 height 7
click at [456, 32] on input "Promo" at bounding box center [500, 35] width 239 height 7
type input "Promo"
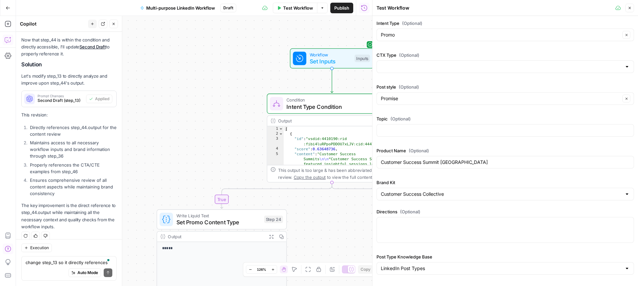
click at [460, 21] on label "Intent Type (Optional)" at bounding box center [504, 23] width 257 height 7
click at [460, 32] on input "Promo" at bounding box center [500, 35] width 239 height 7
type input "Promo"
click at [490, 83] on div "Intent Type (Optional) Promo Clear CTX Type (Optional) Post style (Optional) Pr…" at bounding box center [504, 196] width 257 height 353
click at [472, 65] on input "CTX Type (Optional)" at bounding box center [501, 66] width 241 height 7
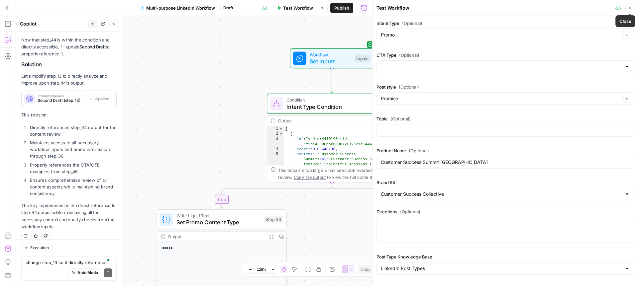
click at [628, 6] on icon "button" at bounding box center [629, 8] width 4 height 4
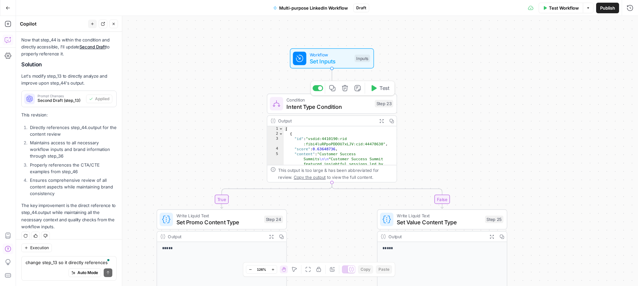
click at [350, 109] on span "Intent Type Condition" at bounding box center [328, 107] width 85 height 8
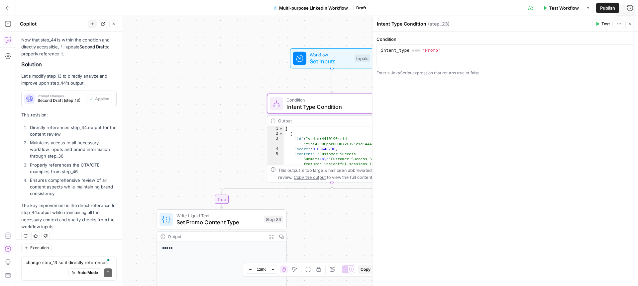
click at [629, 23] on icon "button" at bounding box center [629, 24] width 2 height 2
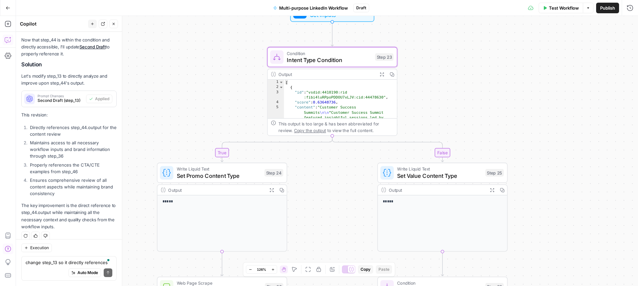
scroll to position [1, 0]
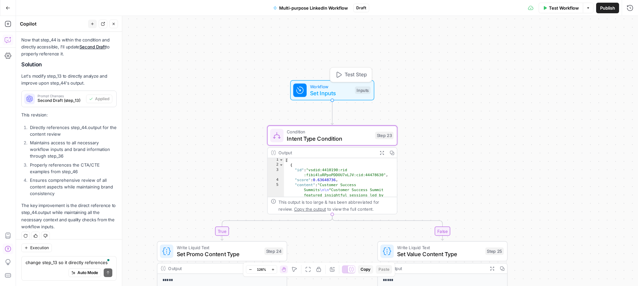
click at [353, 76] on span "Test Step" at bounding box center [355, 75] width 22 height 8
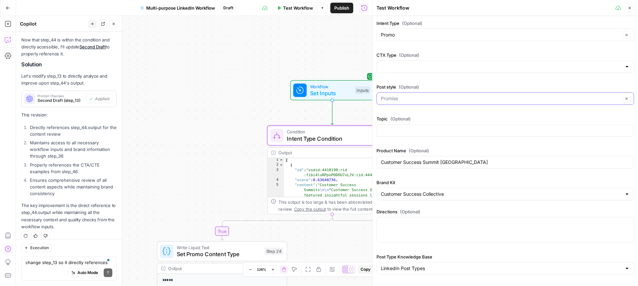
click at [420, 96] on input "Post style (Optional)" at bounding box center [500, 98] width 239 height 7
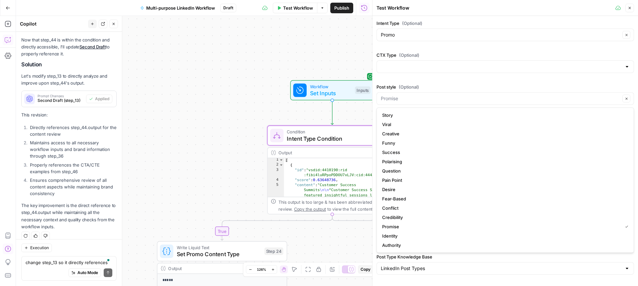
type input "Promise"
click at [479, 85] on label "Post style (Optional)" at bounding box center [504, 87] width 257 height 7
click at [479, 95] on input "Promise" at bounding box center [500, 98] width 239 height 7
type input "Promise"
click at [482, 81] on div "Intent Type (Optional) Promo Clear CTX Type (Optional) Post style (Optional) Pr…" at bounding box center [504, 196] width 257 height 353
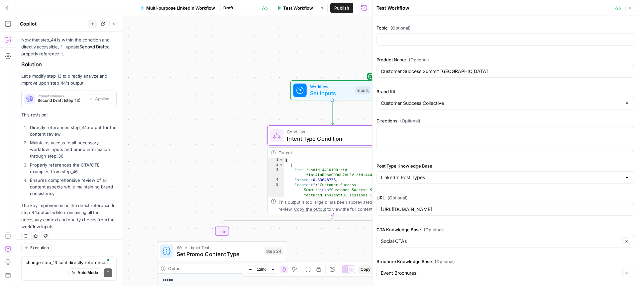
scroll to position [0, 0]
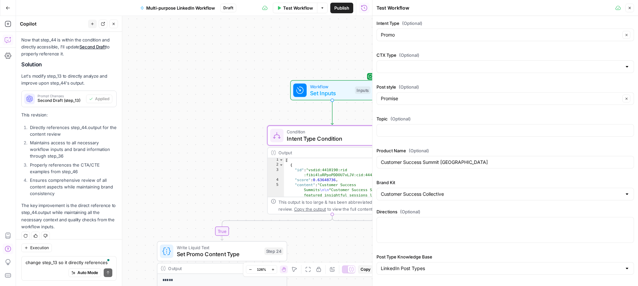
click at [451, 62] on div at bounding box center [504, 66] width 257 height 13
click at [423, 82] on span "CTA" at bounding box center [503, 83] width 243 height 7
type input "CTA"
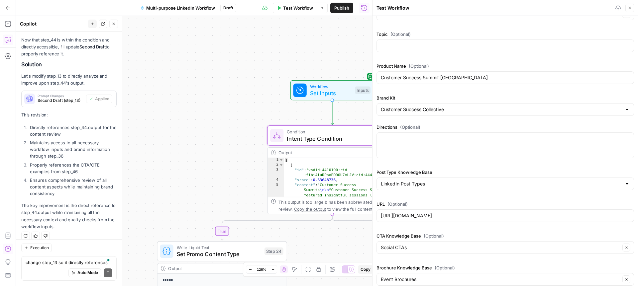
scroll to position [91, 0]
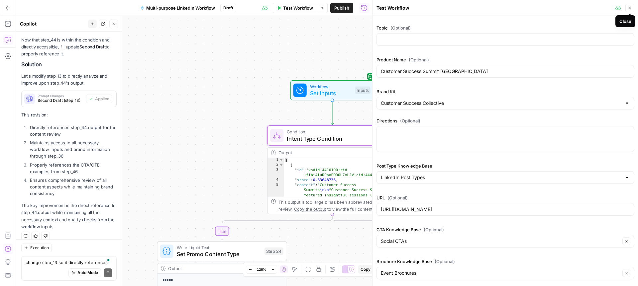
click at [629, 7] on icon "button" at bounding box center [629, 8] width 4 height 4
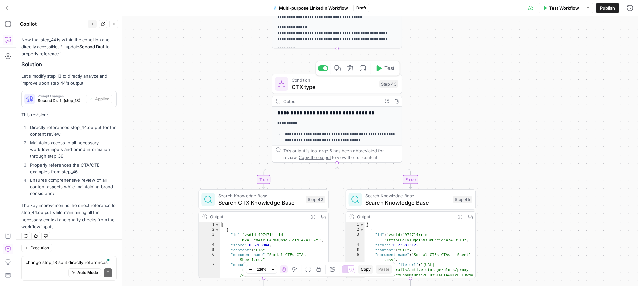
click at [333, 83] on span "CTX type" at bounding box center [334, 87] width 84 height 8
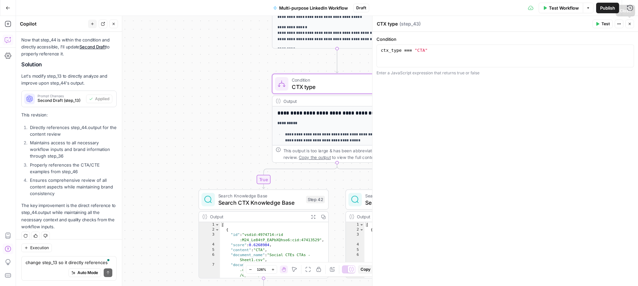
drag, startPoint x: 628, startPoint y: 23, endPoint x: 611, endPoint y: 28, distance: 17.7
click at [628, 23] on icon "button" at bounding box center [629, 24] width 4 height 4
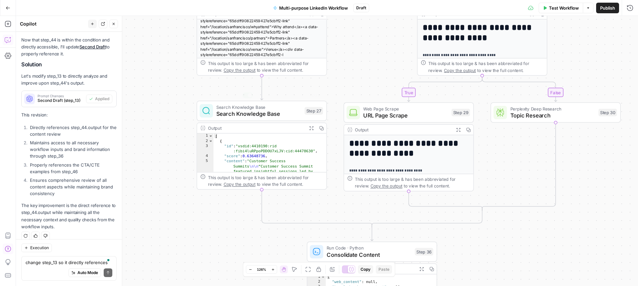
scroll to position [50, 0]
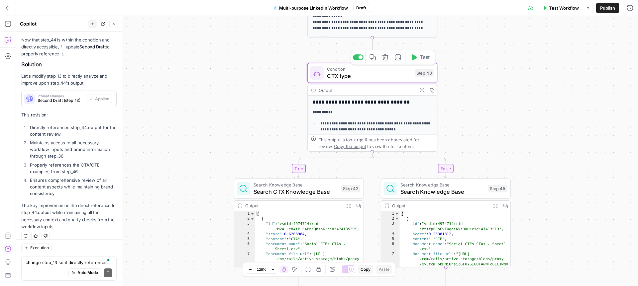
click at [387, 76] on span "CTX type" at bounding box center [369, 76] width 84 height 8
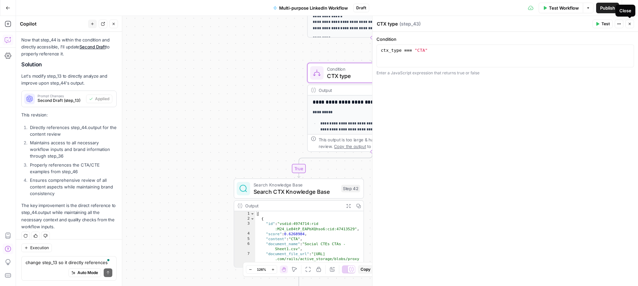
click at [630, 22] on icon "button" at bounding box center [629, 24] width 4 height 4
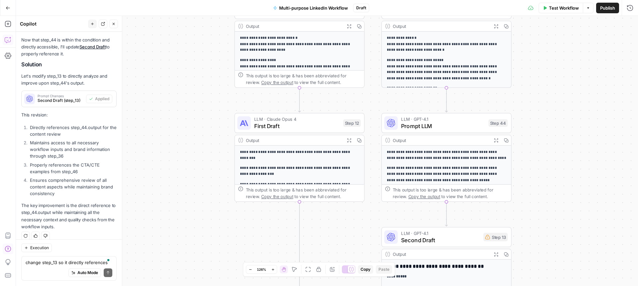
click at [468, 140] on div "Output" at bounding box center [441, 140] width 96 height 7
click at [497, 142] on icon "button" at bounding box center [496, 140] width 4 height 4
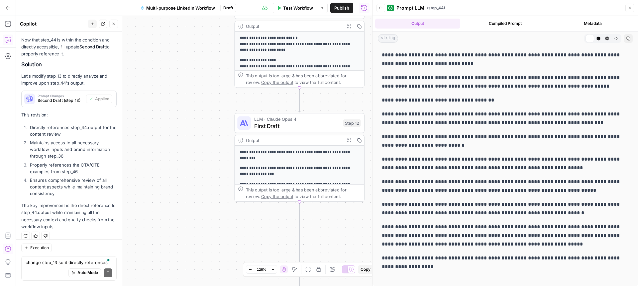
drag, startPoint x: 449, startPoint y: 266, endPoint x: 398, endPoint y: 254, distance: 52.7
click at [378, 259] on div "**********" at bounding box center [505, 161] width 255 height 226
click at [469, 265] on p "**********" at bounding box center [505, 262] width 247 height 17
click at [630, 9] on icon "button" at bounding box center [629, 8] width 2 height 2
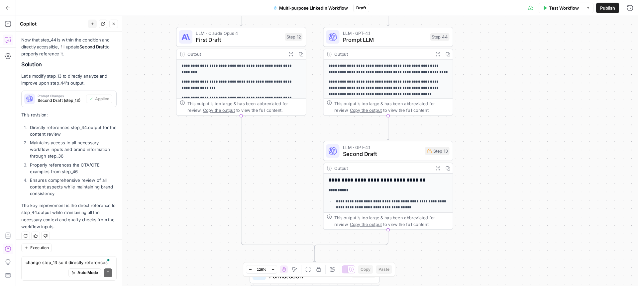
click at [8, 9] on icon "button" at bounding box center [8, 8] width 5 height 5
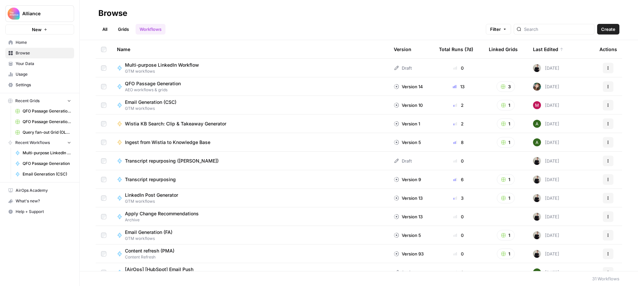
click at [27, 62] on span "Your Data" at bounding box center [43, 64] width 55 height 6
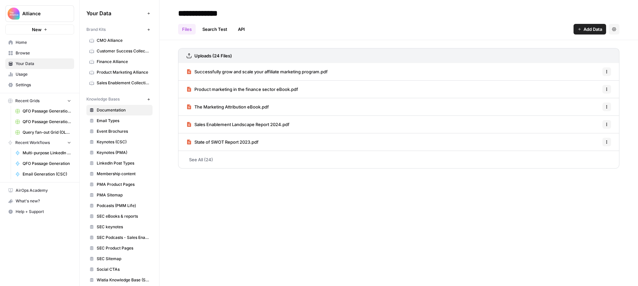
scroll to position [7, 0]
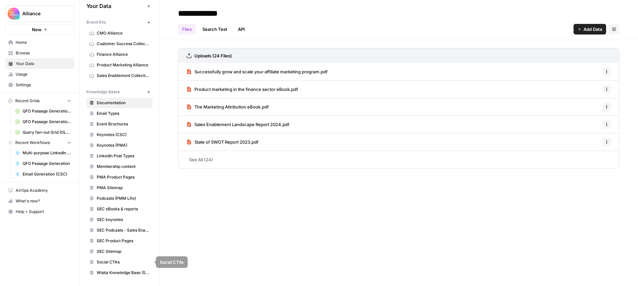
click at [110, 259] on span "Social CTAs" at bounding box center [123, 262] width 53 height 6
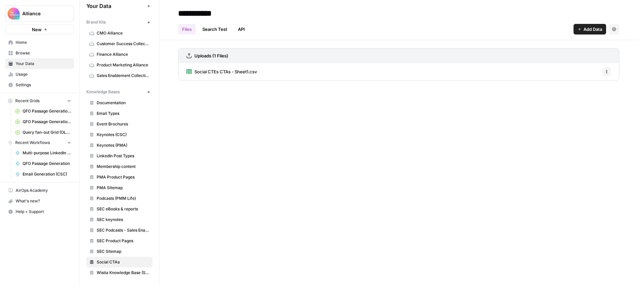
click at [237, 73] on span "Social CTEs CTAs - Sheet1.csv" at bounding box center [225, 71] width 62 height 7
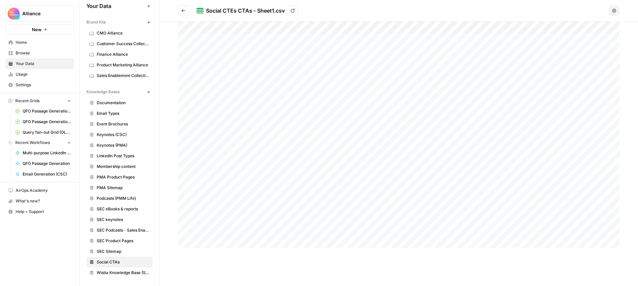
click at [182, 11] on icon "Go back" at bounding box center [183, 10] width 4 height 3
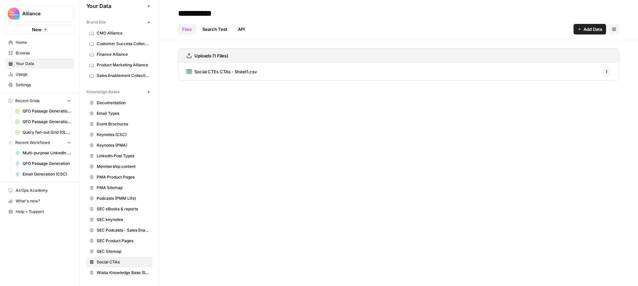
click at [31, 39] on link "Home" at bounding box center [39, 42] width 69 height 11
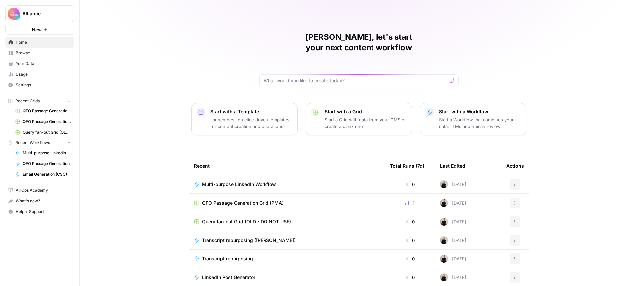
click at [263, 175] on td "Multi-purpose LinkedIn Workflow" at bounding box center [287, 184] width 196 height 18
click at [260, 181] on span "Multi-purpose LinkedIn Workflow" at bounding box center [239, 184] width 74 height 7
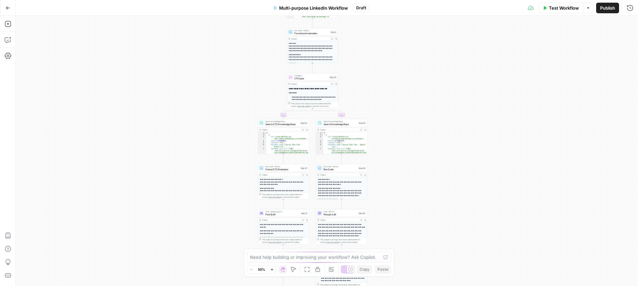
click at [285, 124] on span "Search CTX Knowledge Base" at bounding box center [282, 124] width 34 height 3
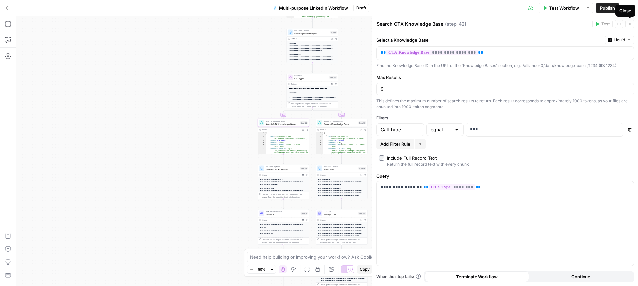
click at [630, 24] on icon "button" at bounding box center [629, 24] width 4 height 4
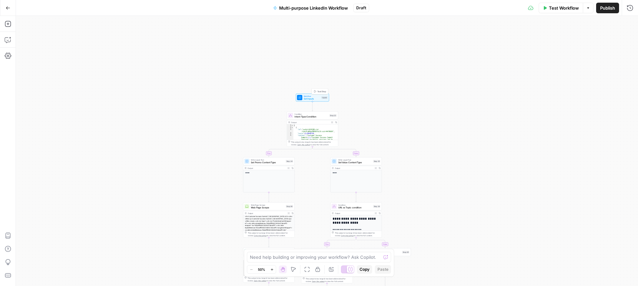
click at [315, 96] on span "Workflow" at bounding box center [312, 96] width 17 height 3
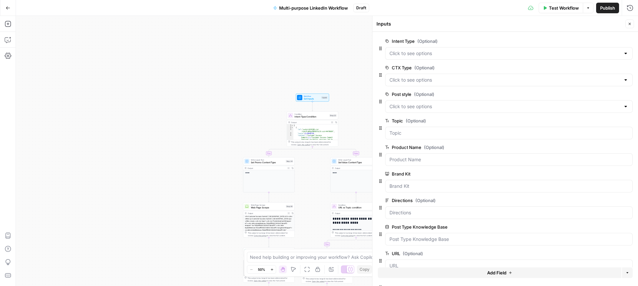
click at [527, 272] on button "Add Field" at bounding box center [499, 273] width 243 height 11
